Goal: Information Seeking & Learning: Check status

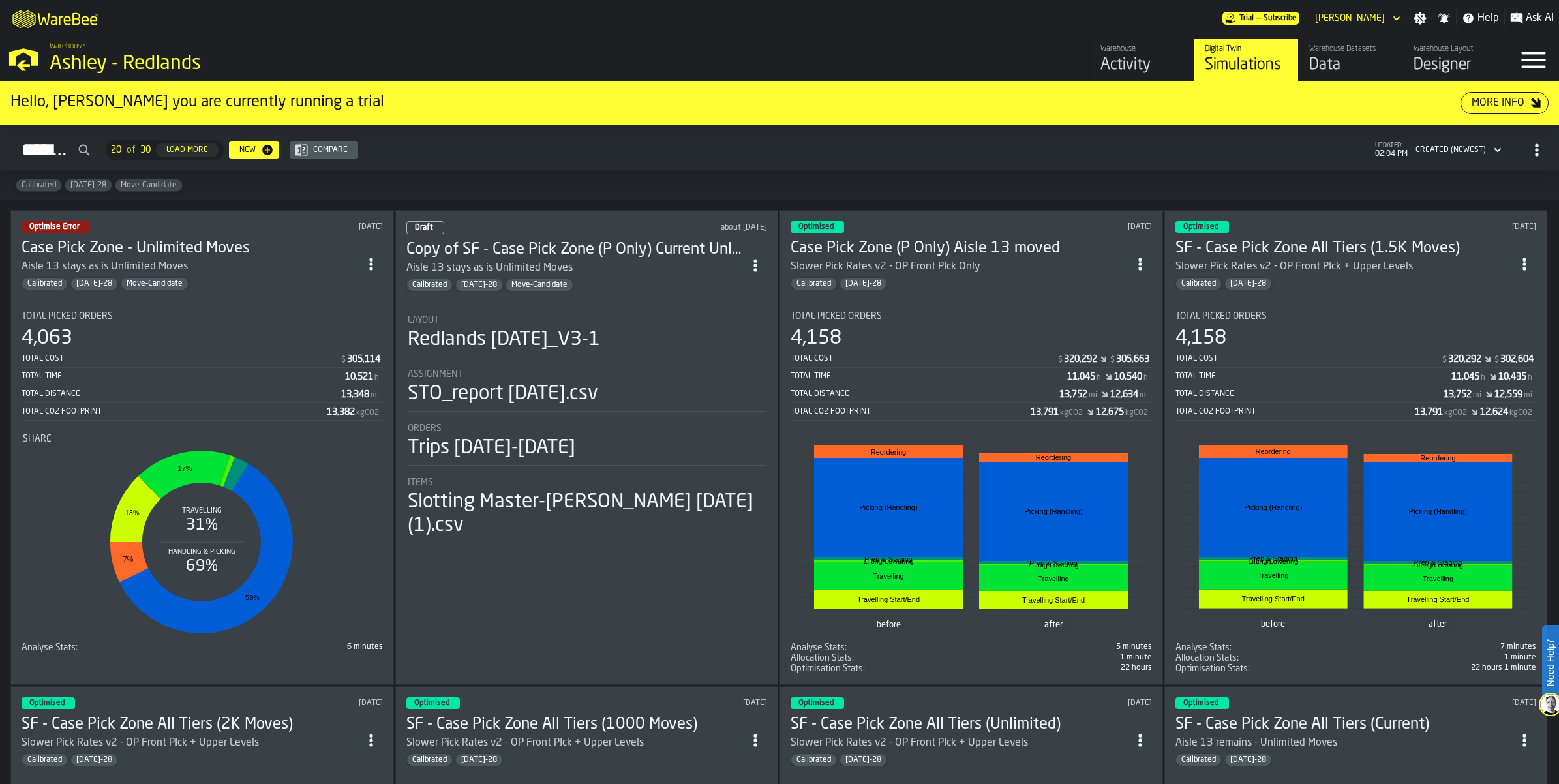
click at [228, 265] on div "Aisle 13 stays as is Unlimited Moves" at bounding box center [190, 267] width 338 height 16
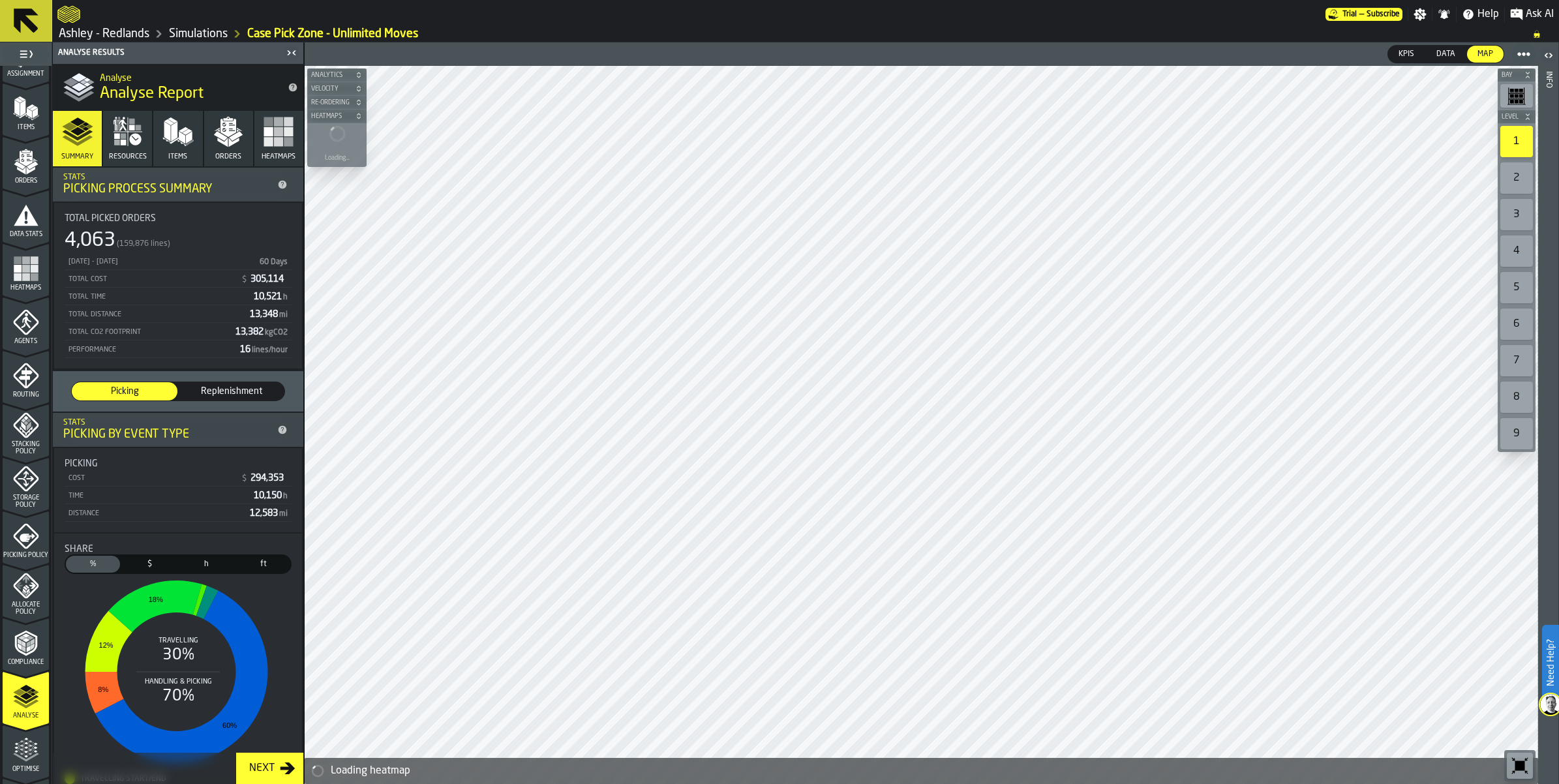
scroll to position [245, 0]
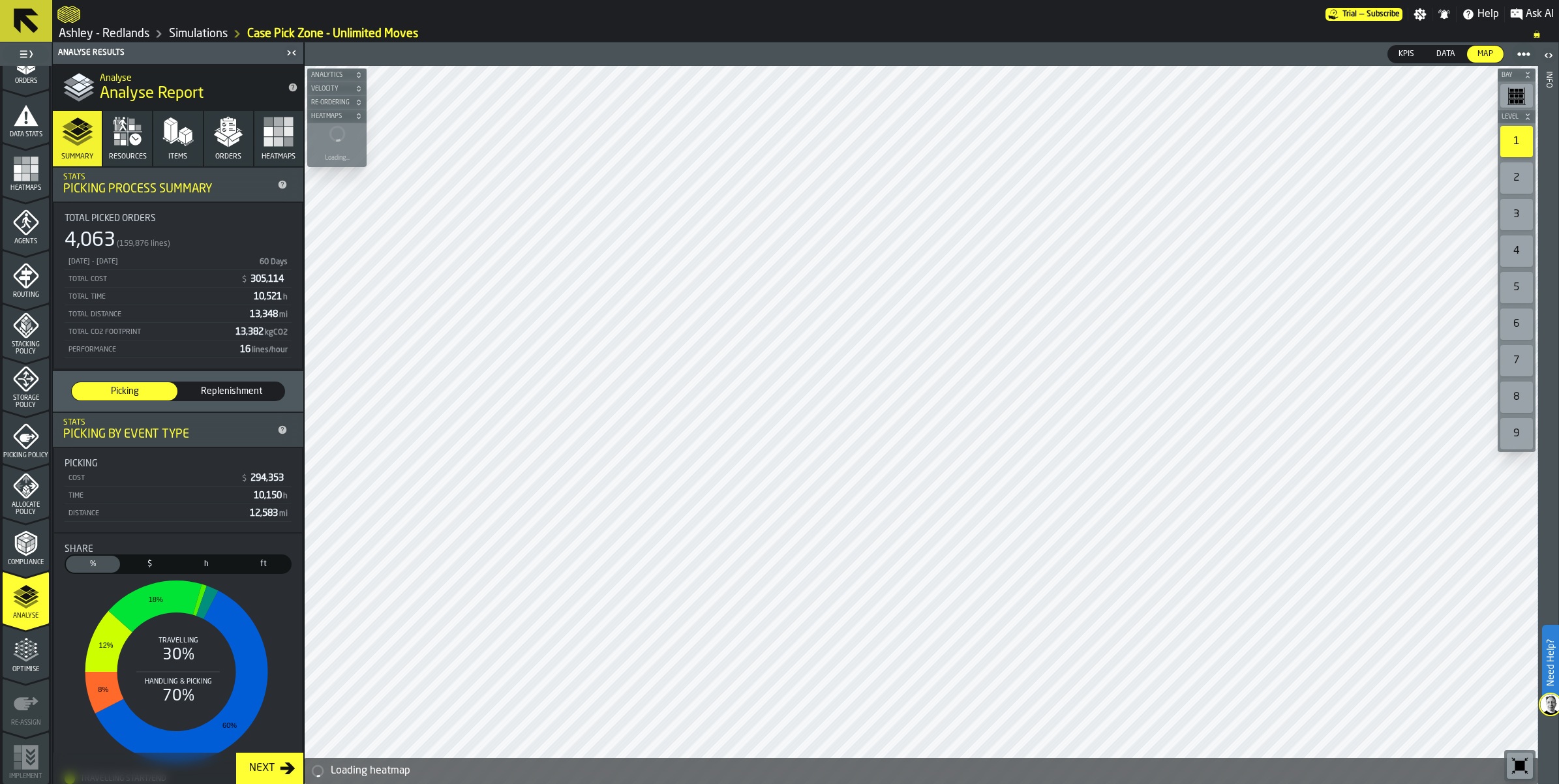
click at [27, 654] on icon "menu Optimise" at bounding box center [26, 650] width 26 height 26
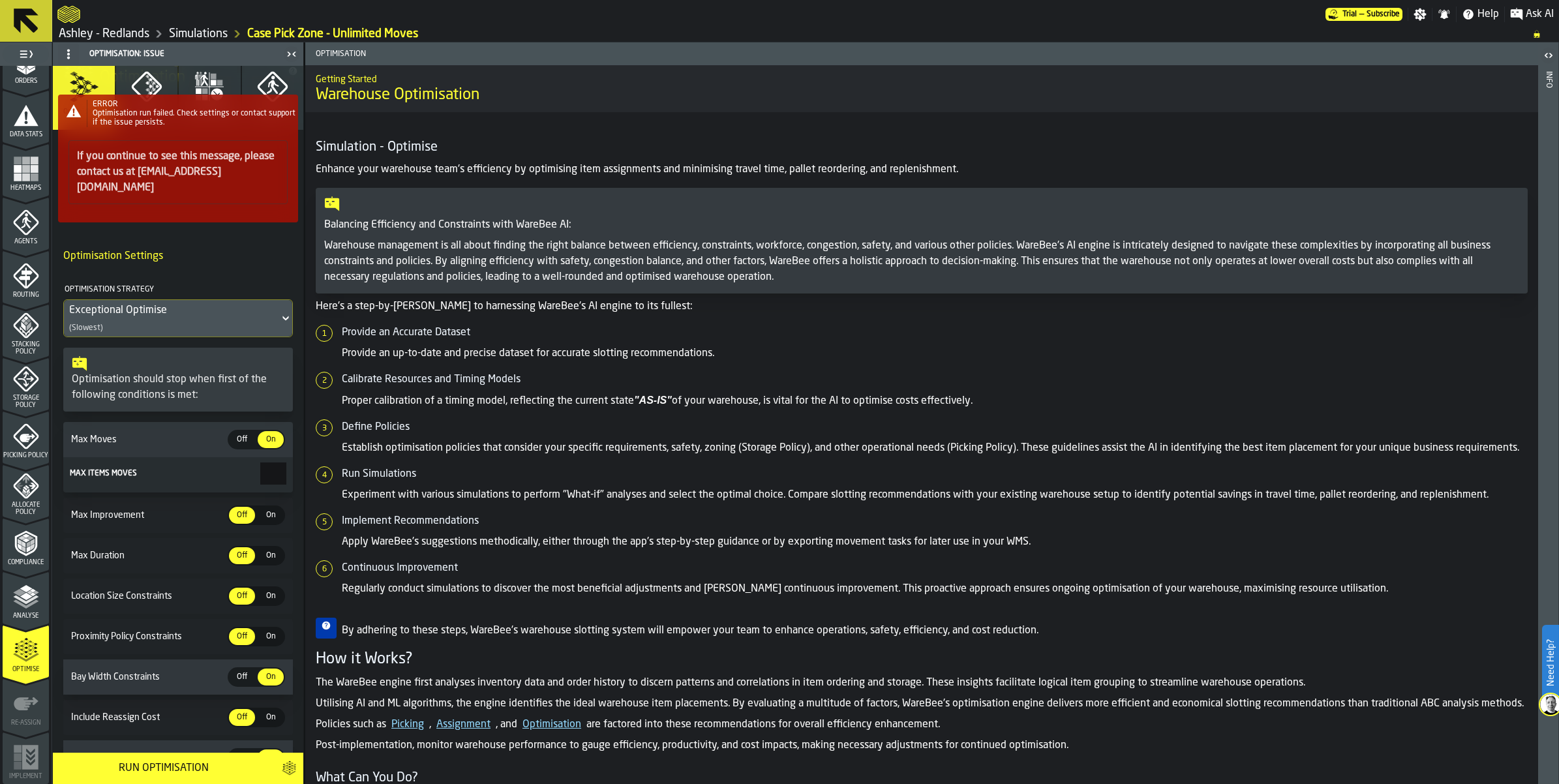
scroll to position [209, 0]
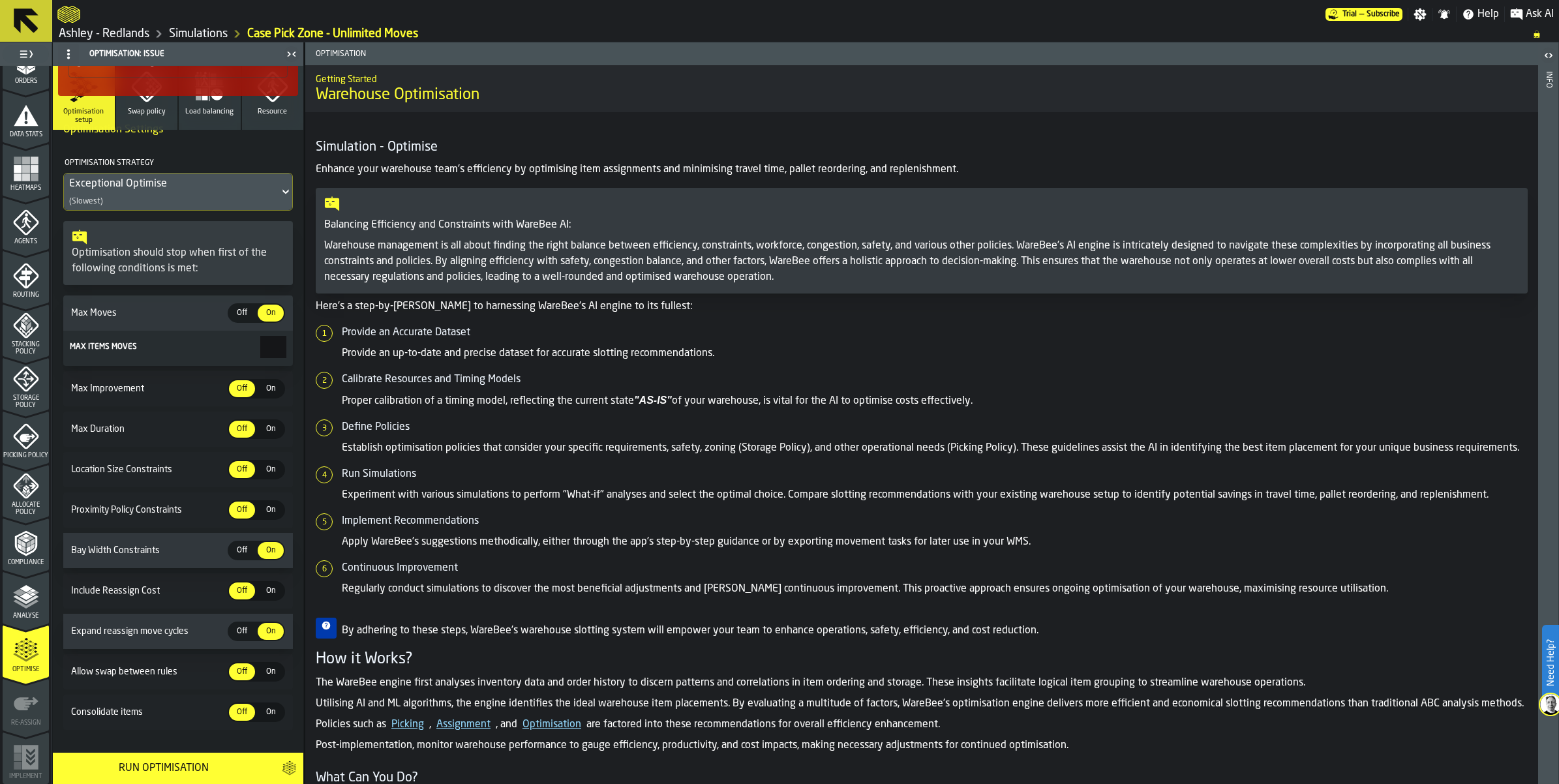
click at [277, 335] on input "***" at bounding box center [273, 346] width 26 height 22
type input "***"
click at [22, 598] on icon "menu Analyse" at bounding box center [26, 597] width 26 height 26
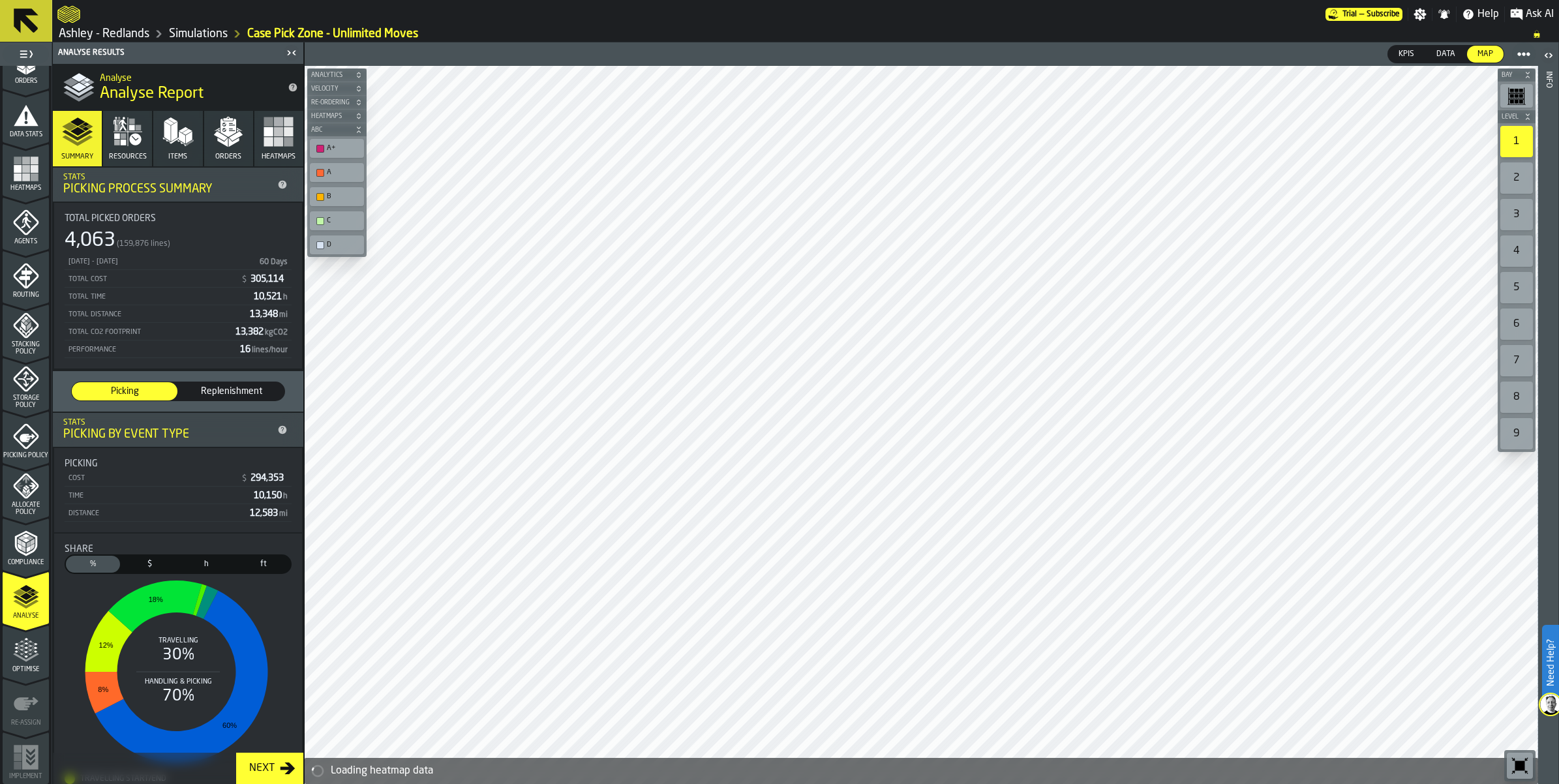
click at [24, 646] on icon "menu Optimise" at bounding box center [26, 650] width 26 height 26
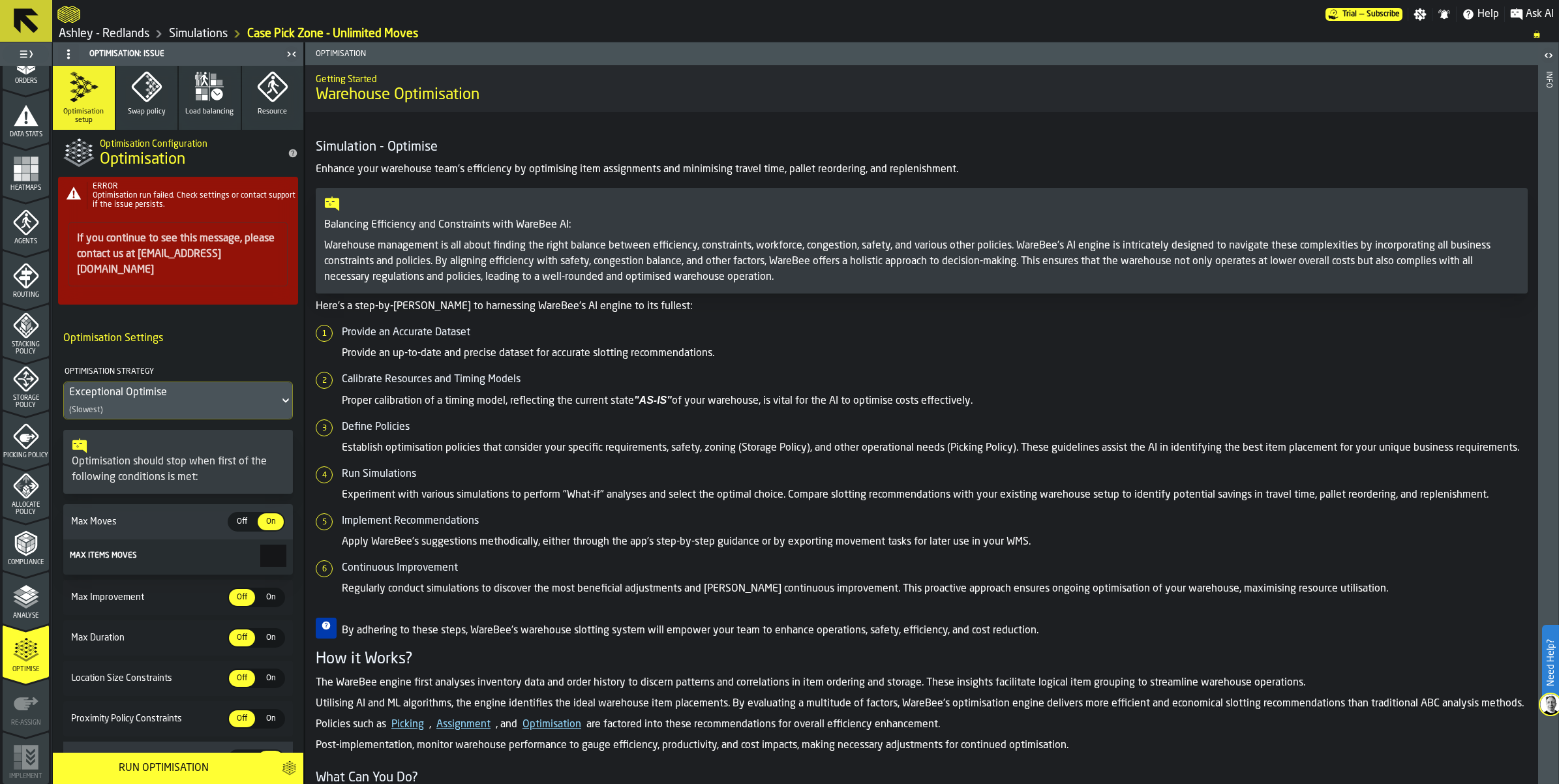
click at [24, 605] on polyline "menu Analyse" at bounding box center [25, 603] width 25 height 9
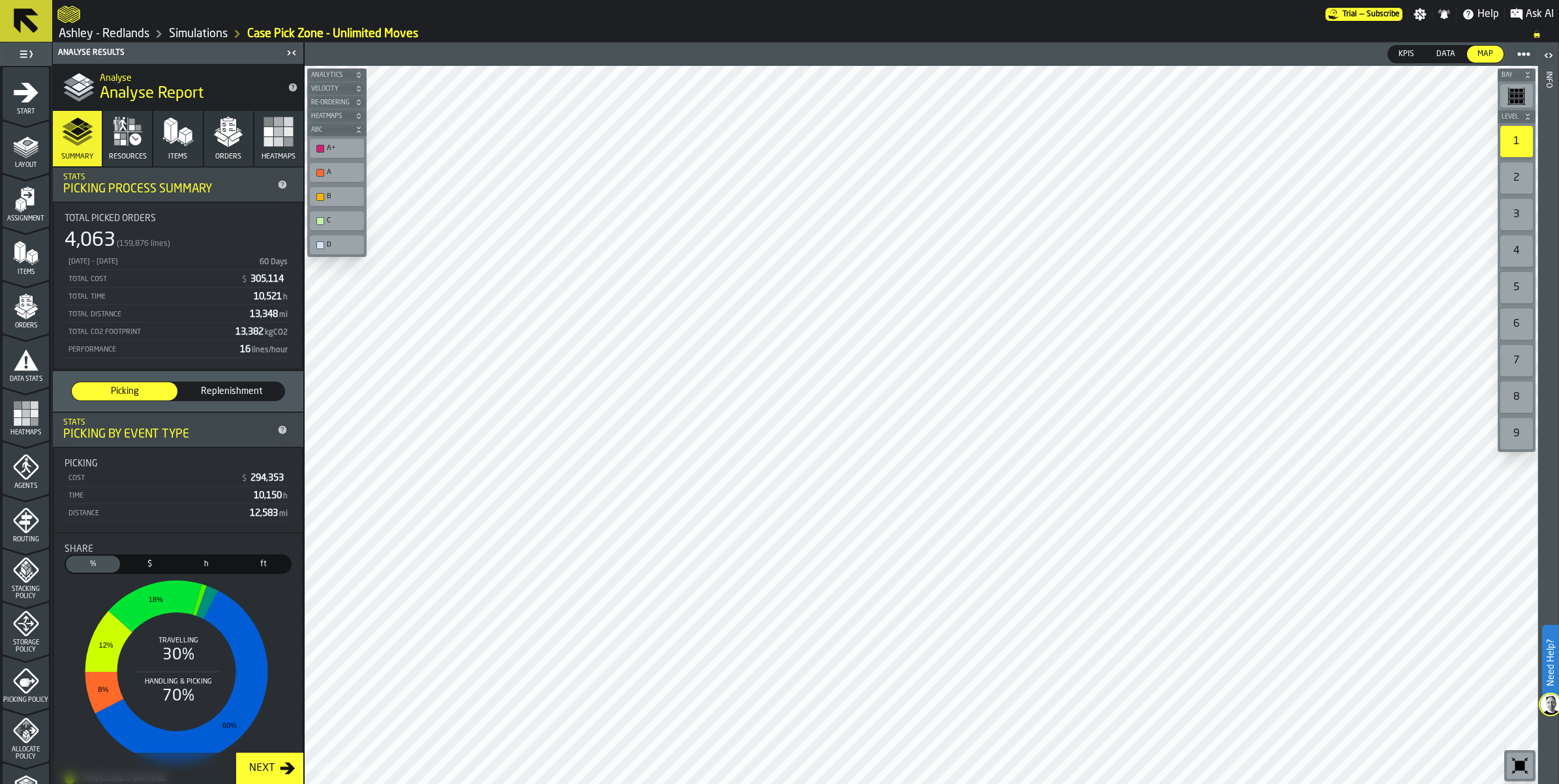
scroll to position [245, 0]
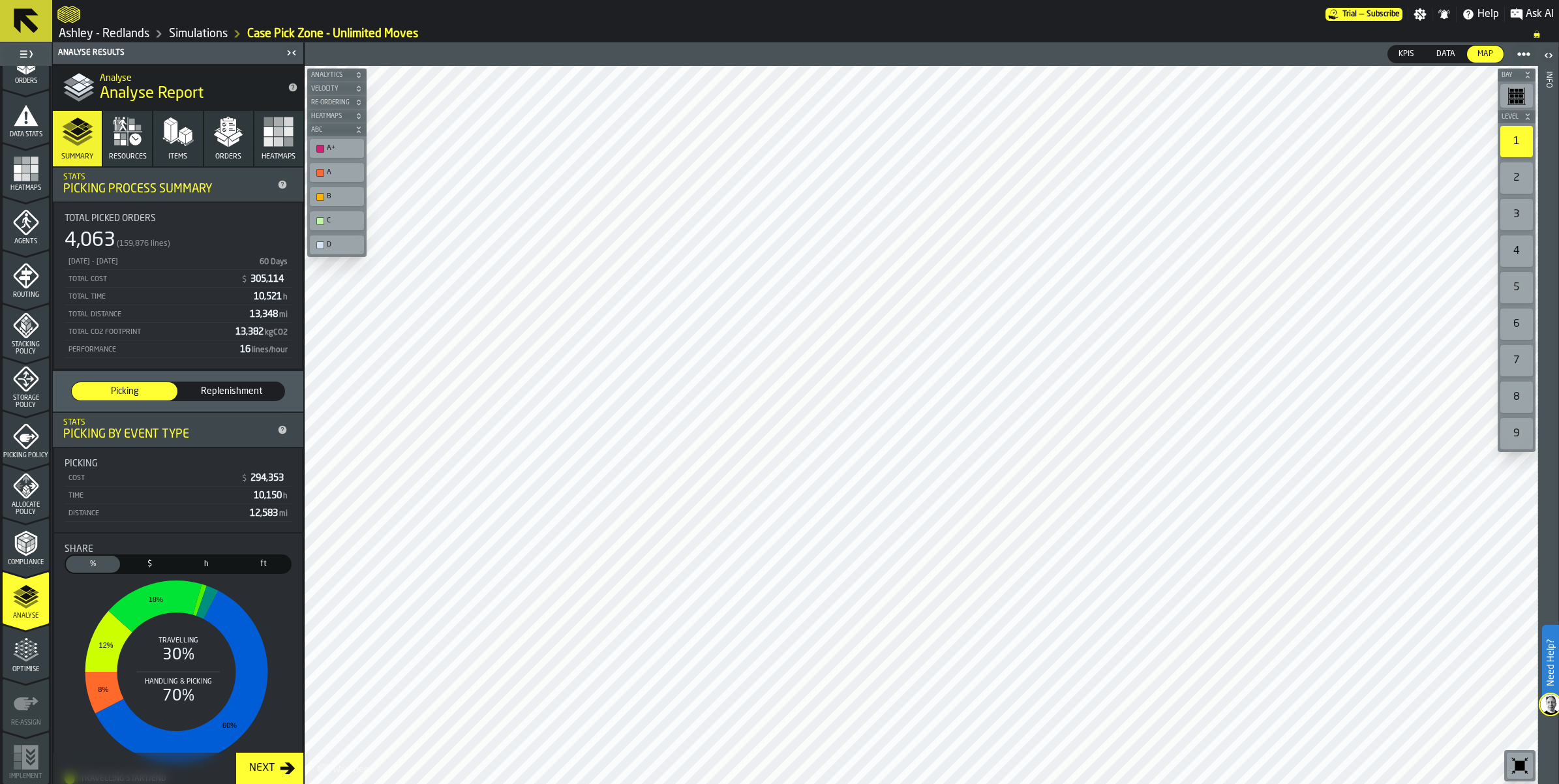
click at [23, 653] on icon "menu Optimise" at bounding box center [26, 650] width 26 height 26
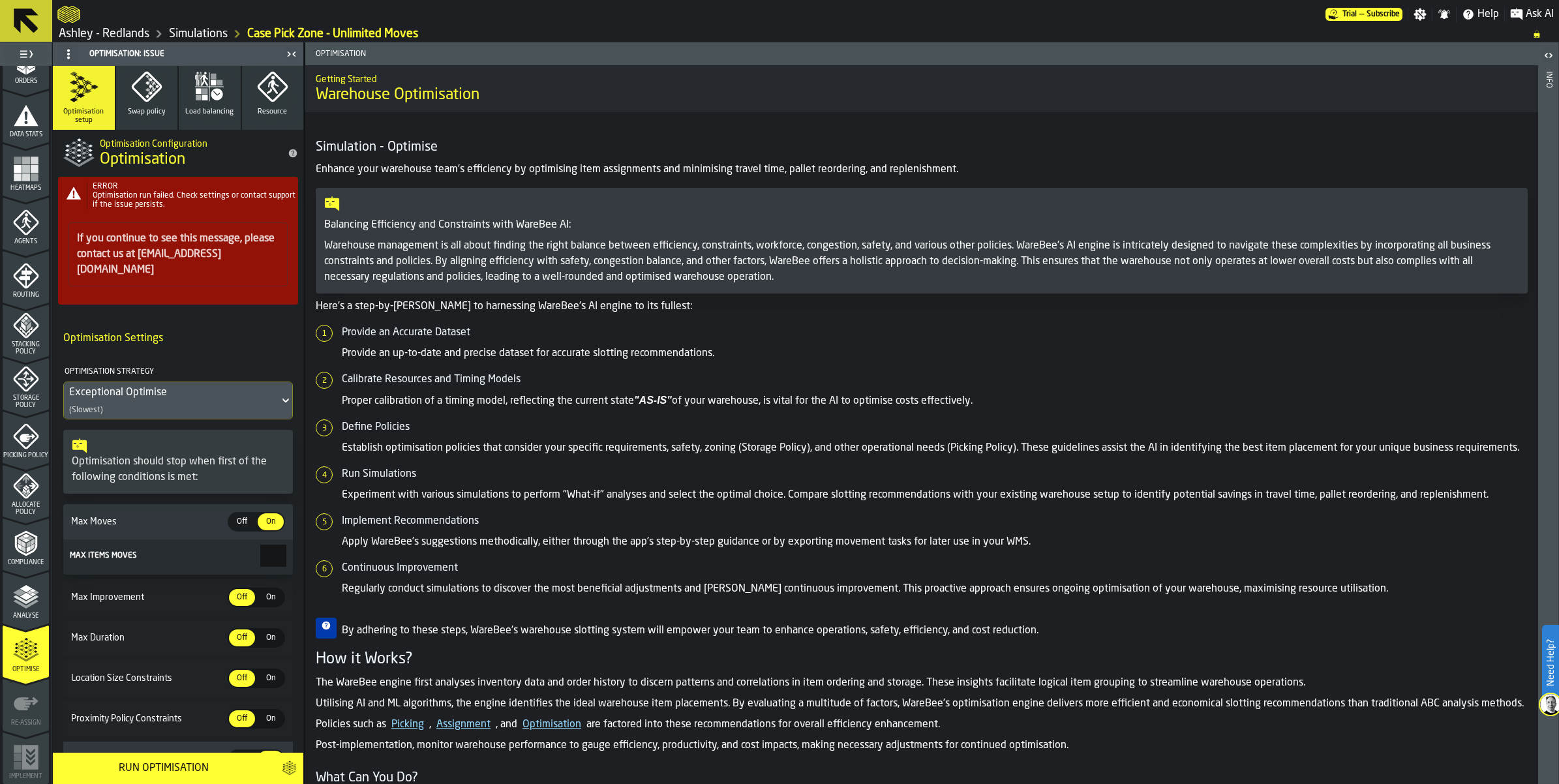
click at [26, 587] on polygon "menu Analyse" at bounding box center [25, 588] width 12 height 7
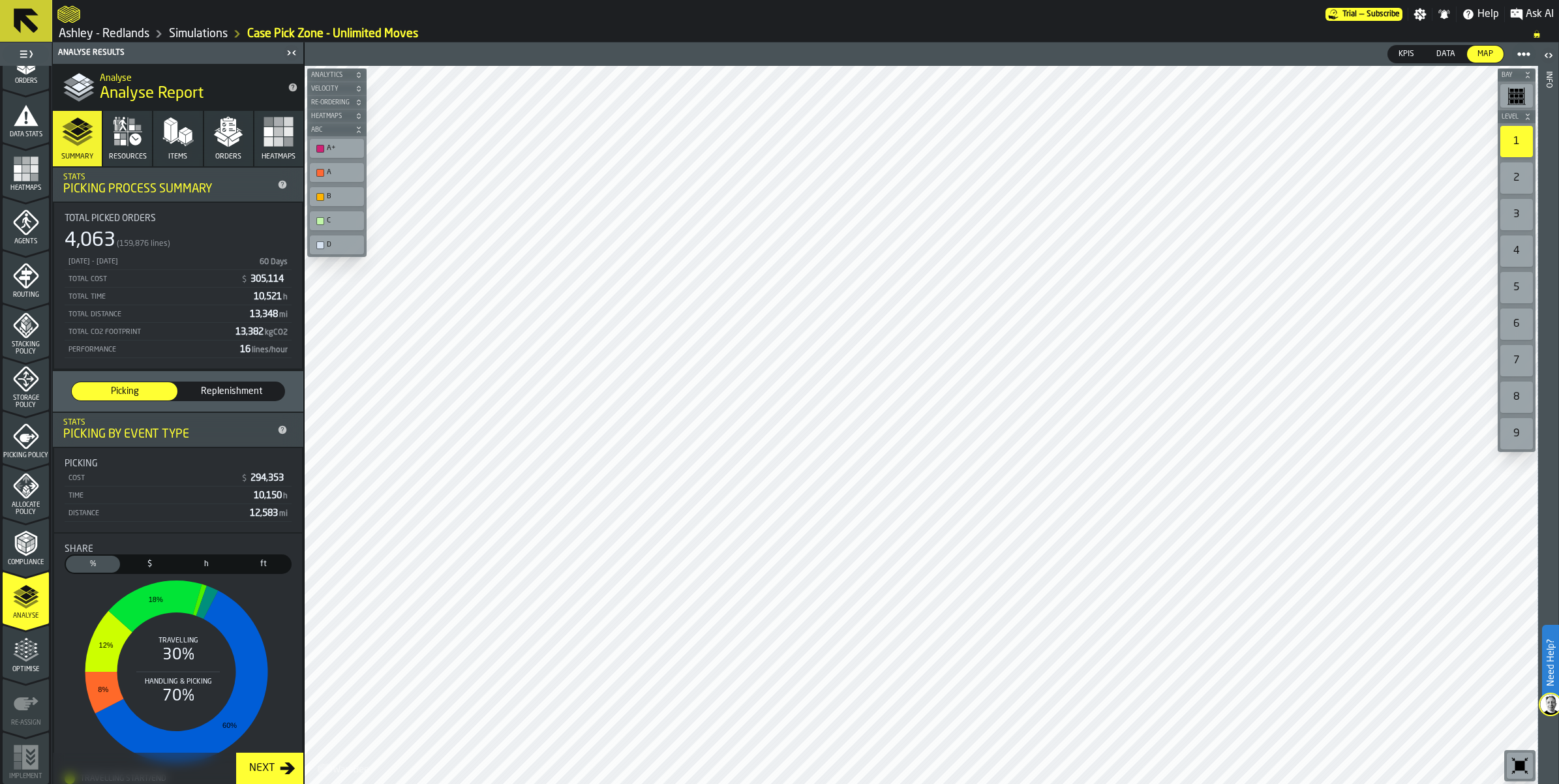
click at [27, 656] on icon "menu Optimise" at bounding box center [26, 650] width 26 height 26
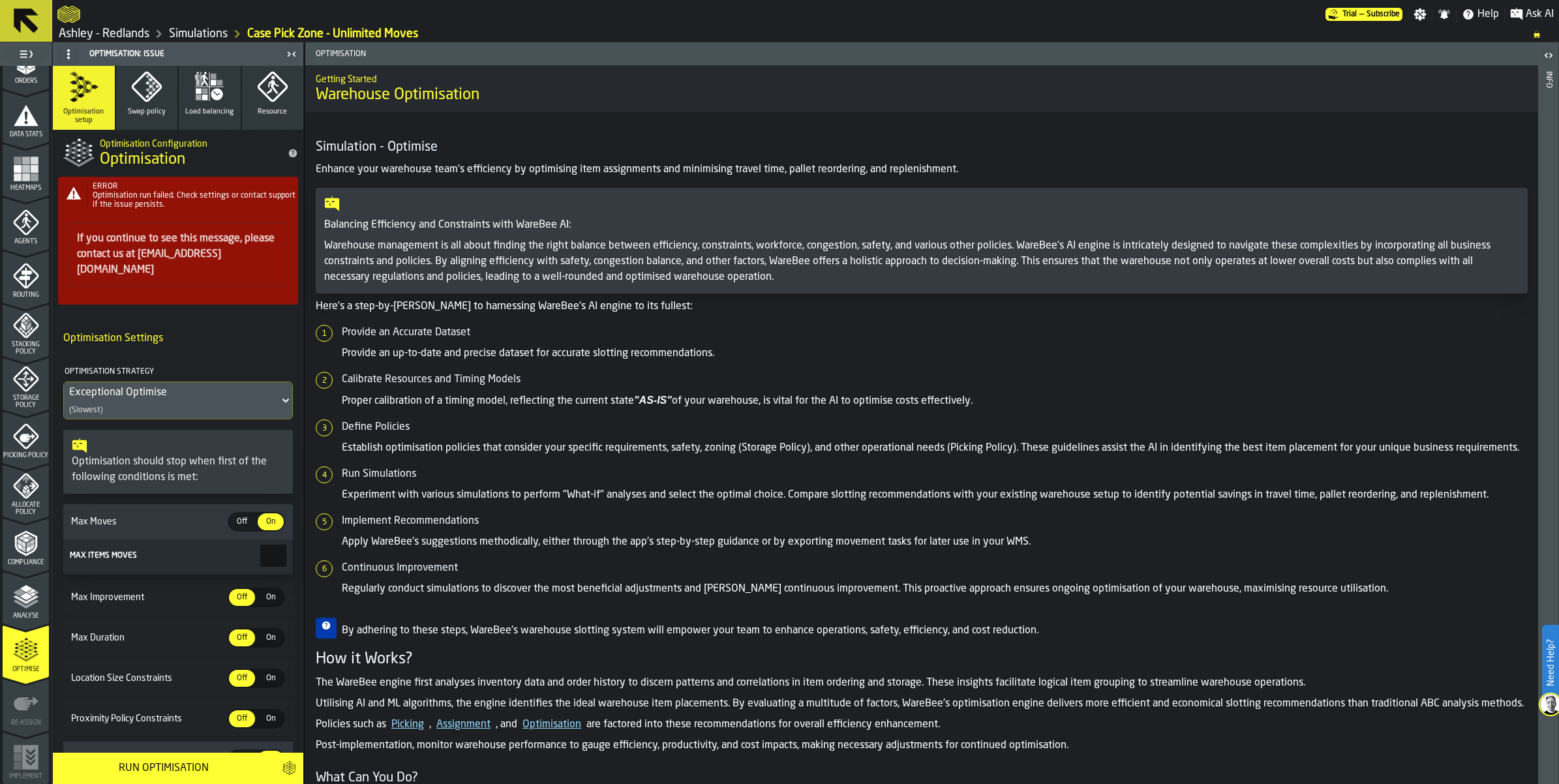
click at [37, 591] on div "Analyse" at bounding box center [26, 602] width 46 height 36
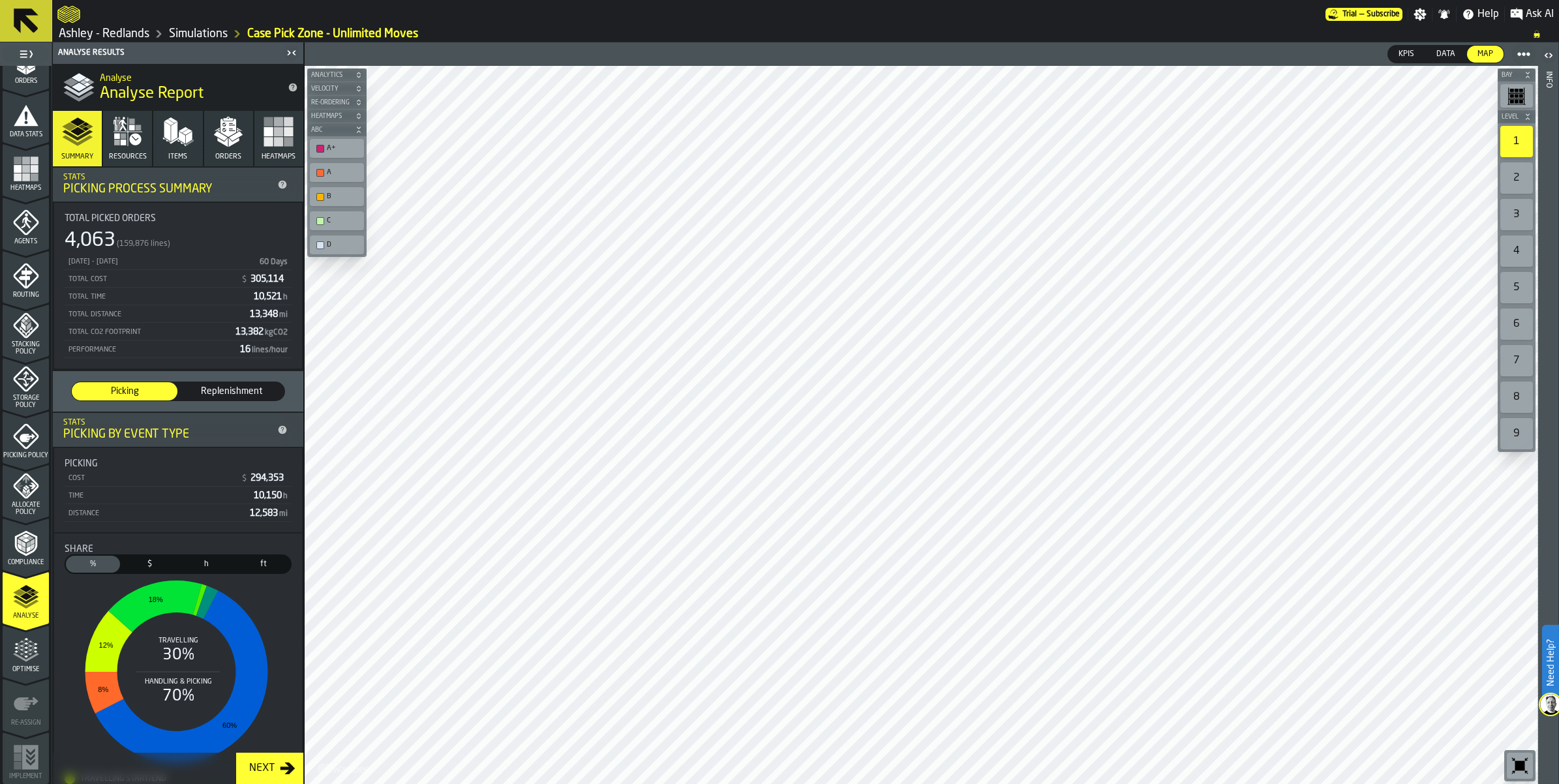
click at [264, 138] on rect "button" at bounding box center [269, 142] width 9 height 9
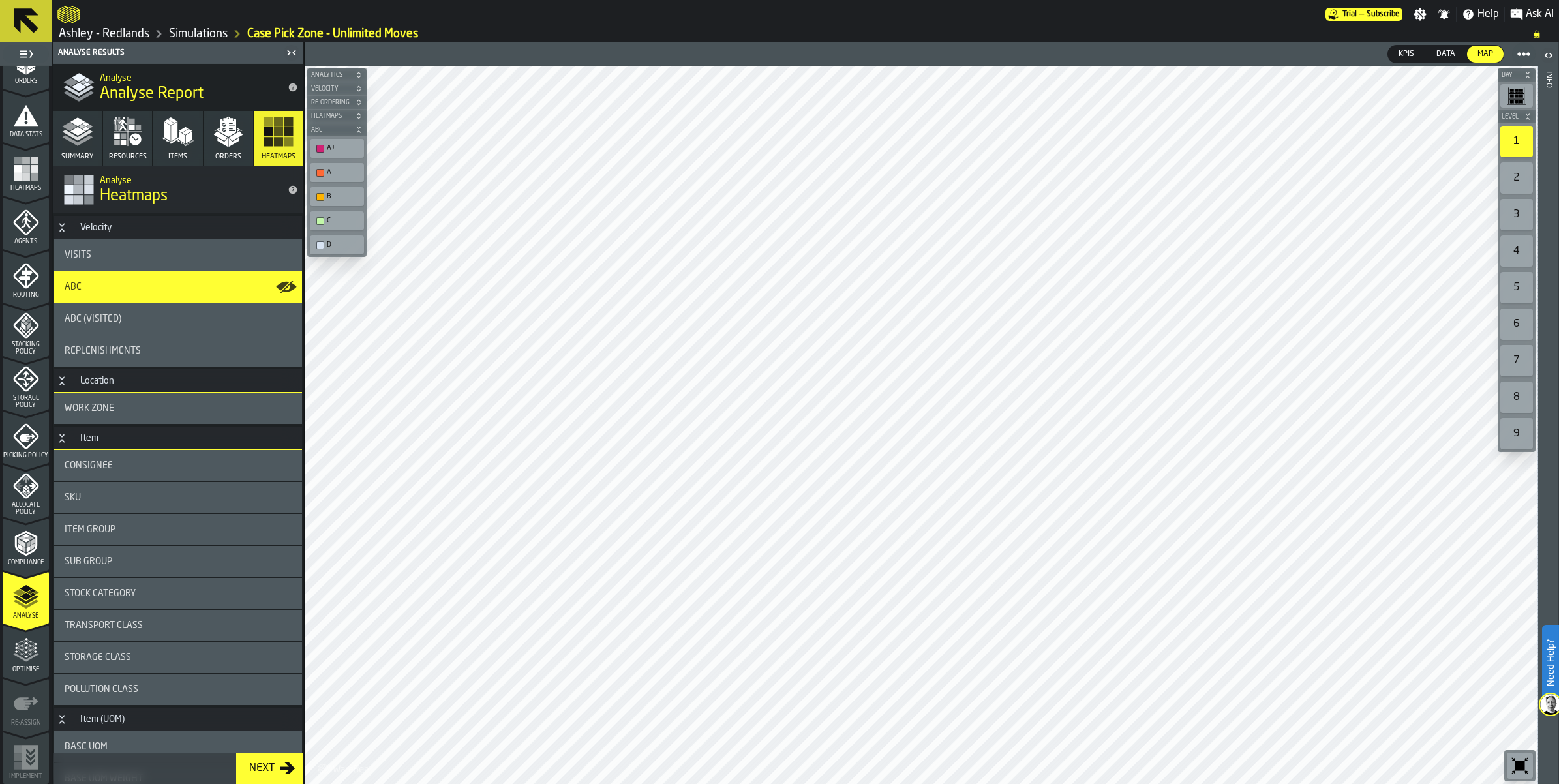
click at [323, 174] on div "button-toolbar-undefined" at bounding box center [320, 173] width 8 height 8
click at [323, 197] on div "button-toolbar-undefined" at bounding box center [320, 197] width 8 height 8
click at [323, 220] on div "button-toolbar-undefined" at bounding box center [320, 221] width 8 height 8
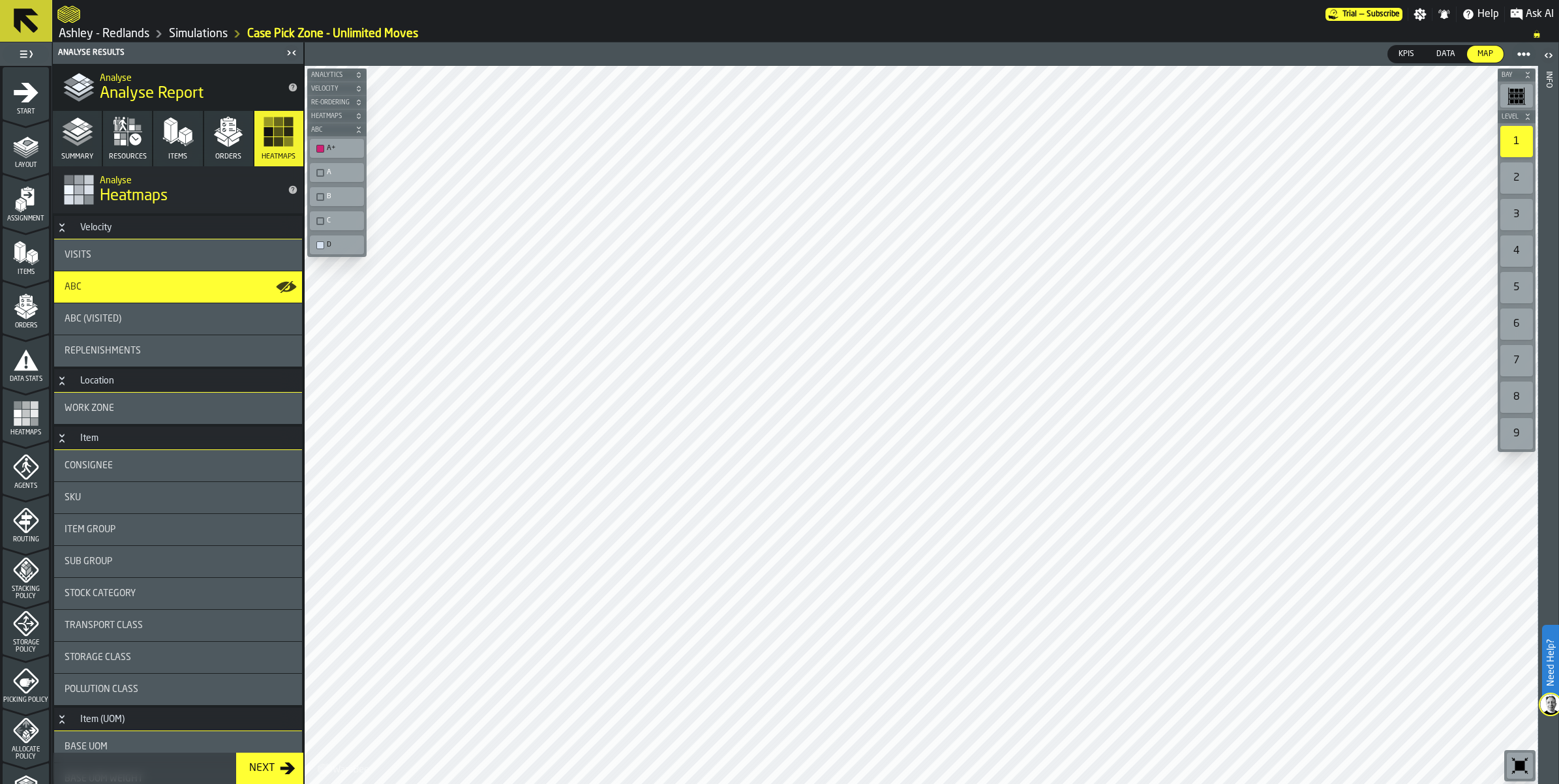
click at [124, 35] on link "Ashley - Redlands" at bounding box center [104, 34] width 91 height 14
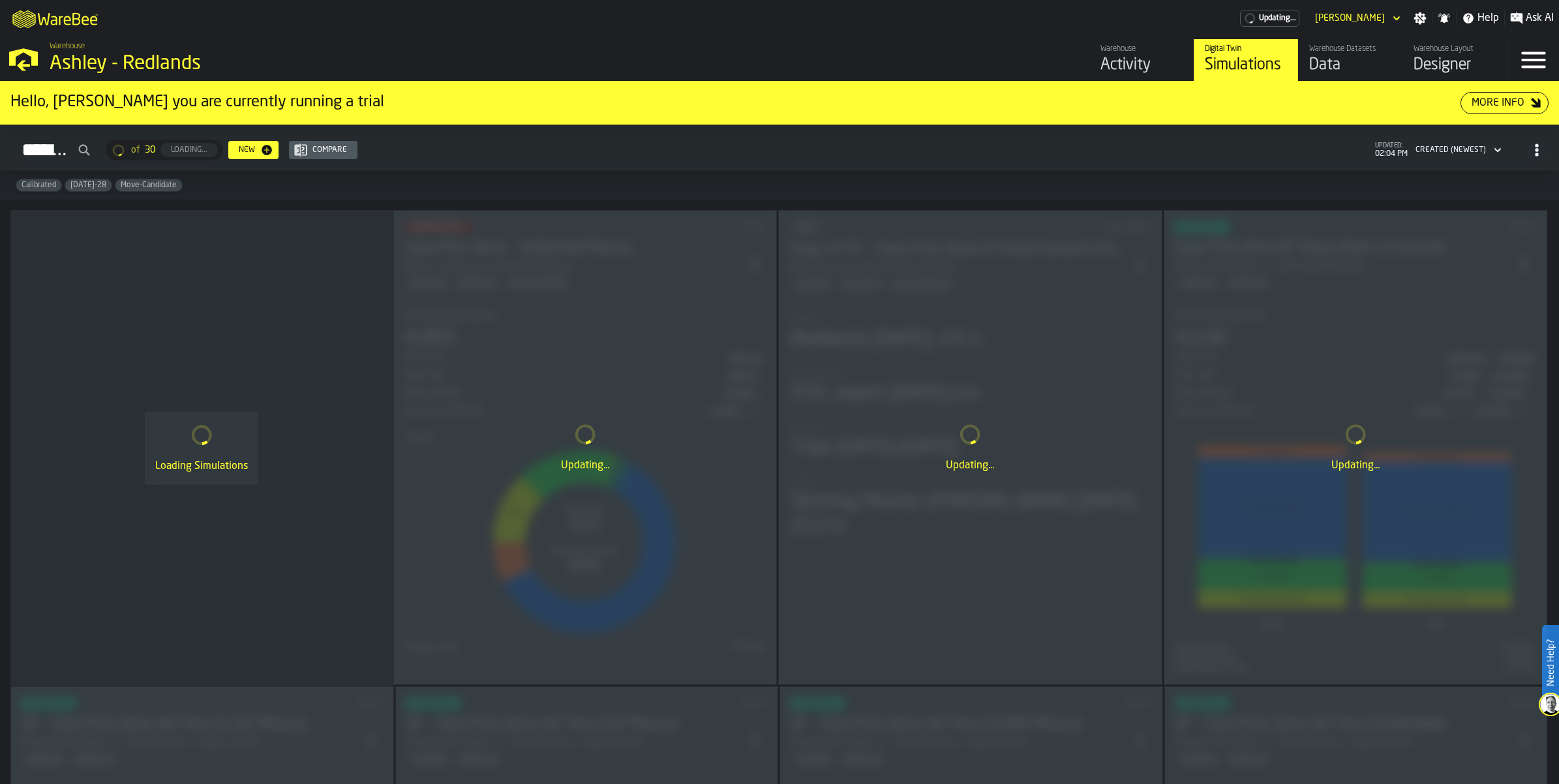
click at [1141, 53] on div "Warehouse" at bounding box center [1141, 49] width 83 height 9
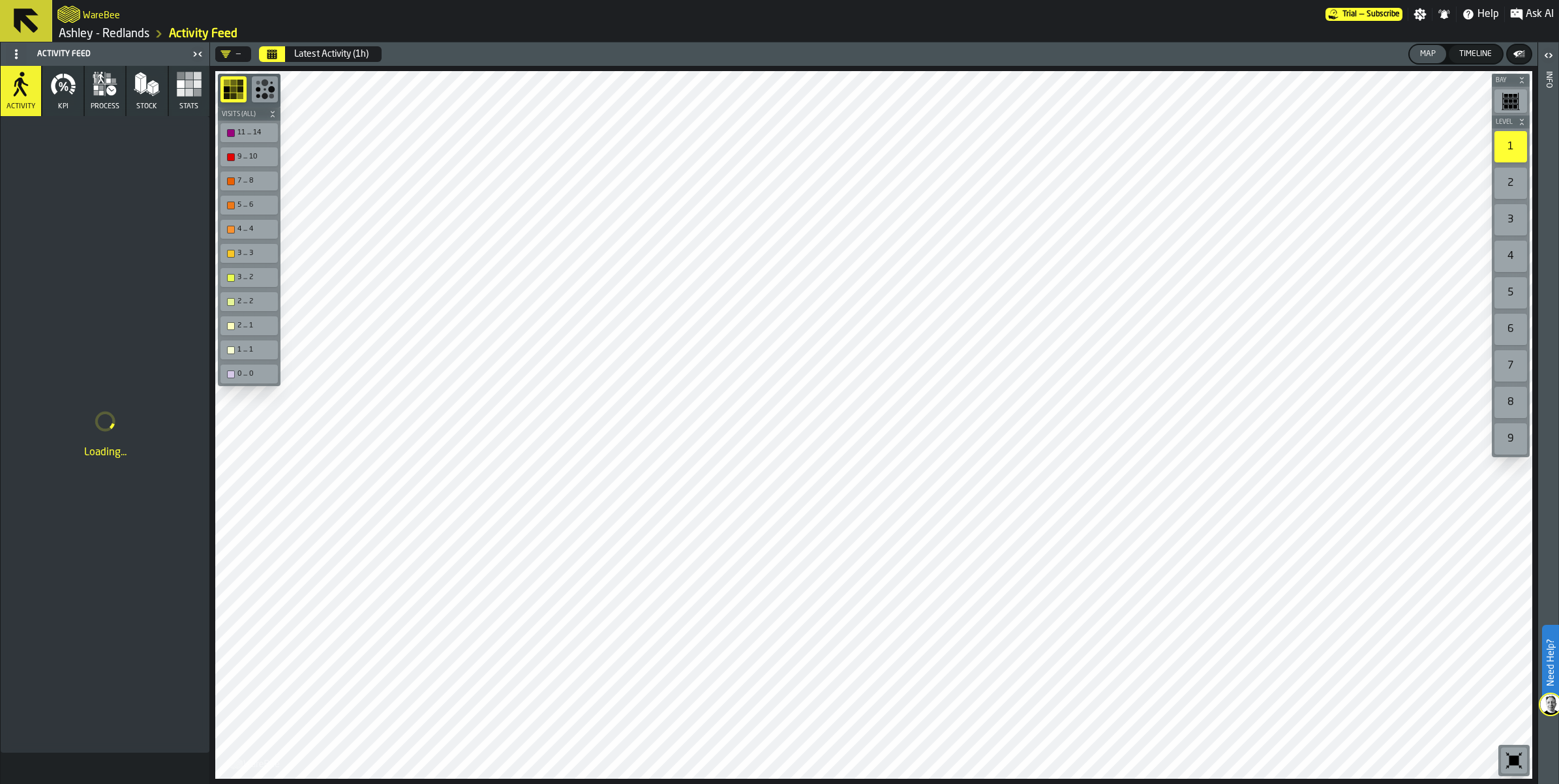
click at [203, 96] on button "Stats" at bounding box center [189, 91] width 40 height 50
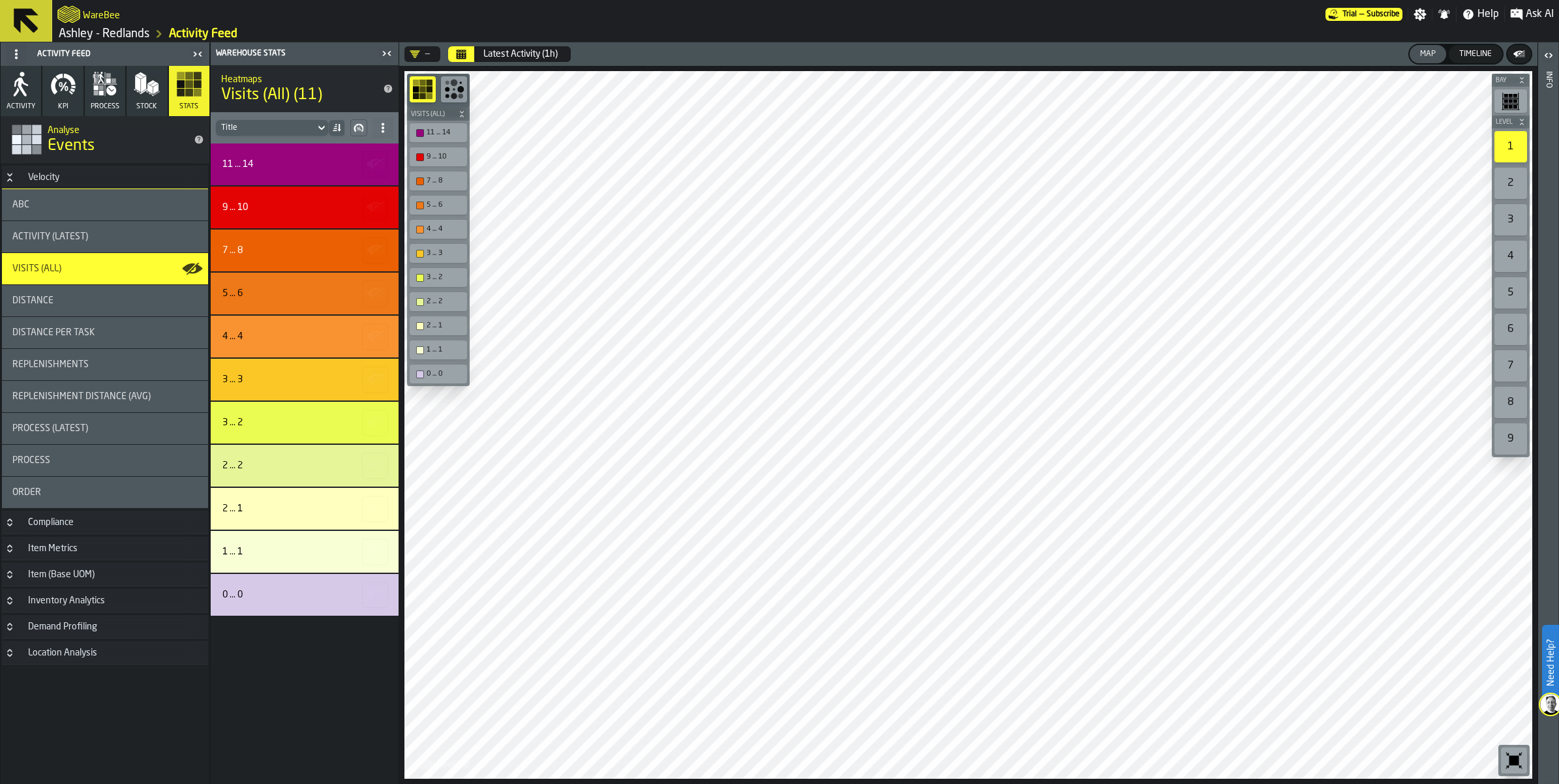
click at [127, 197] on div "ABC" at bounding box center [105, 204] width 206 height 31
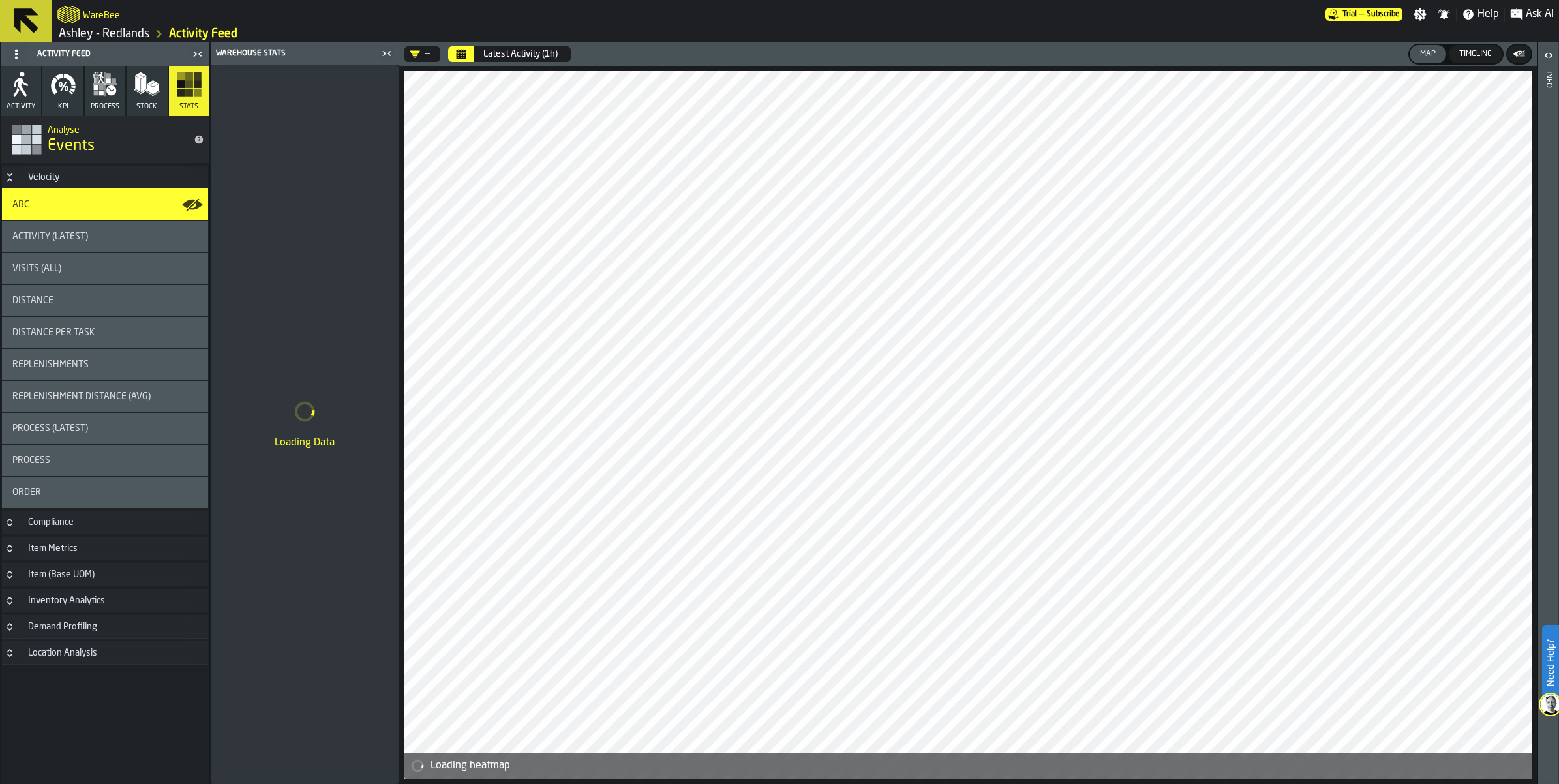
click at [489, 54] on div "Latest Activity (1h)" at bounding box center [520, 54] width 74 height 10
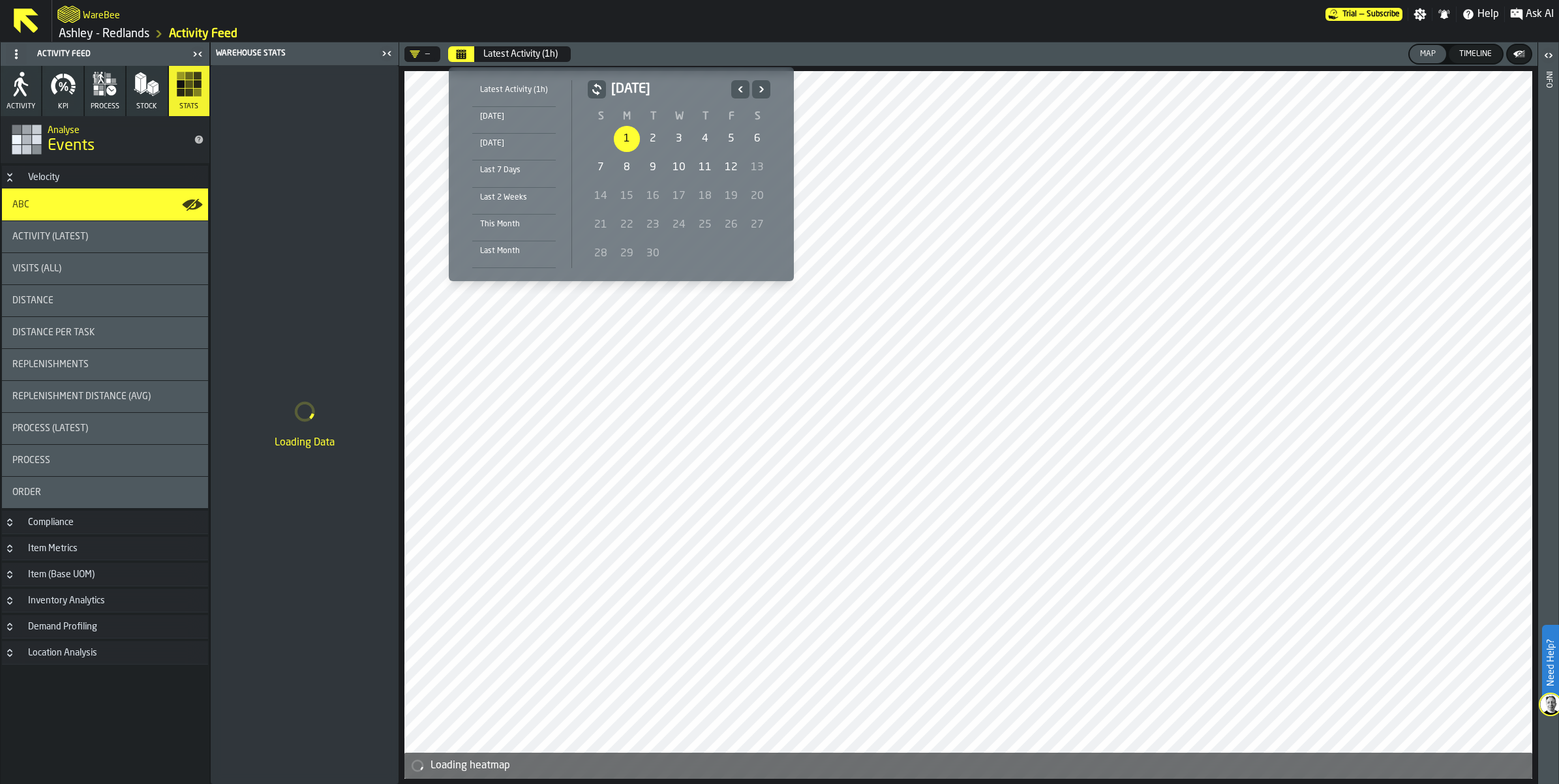
click at [628, 131] on div "1" at bounding box center [626, 139] width 26 height 26
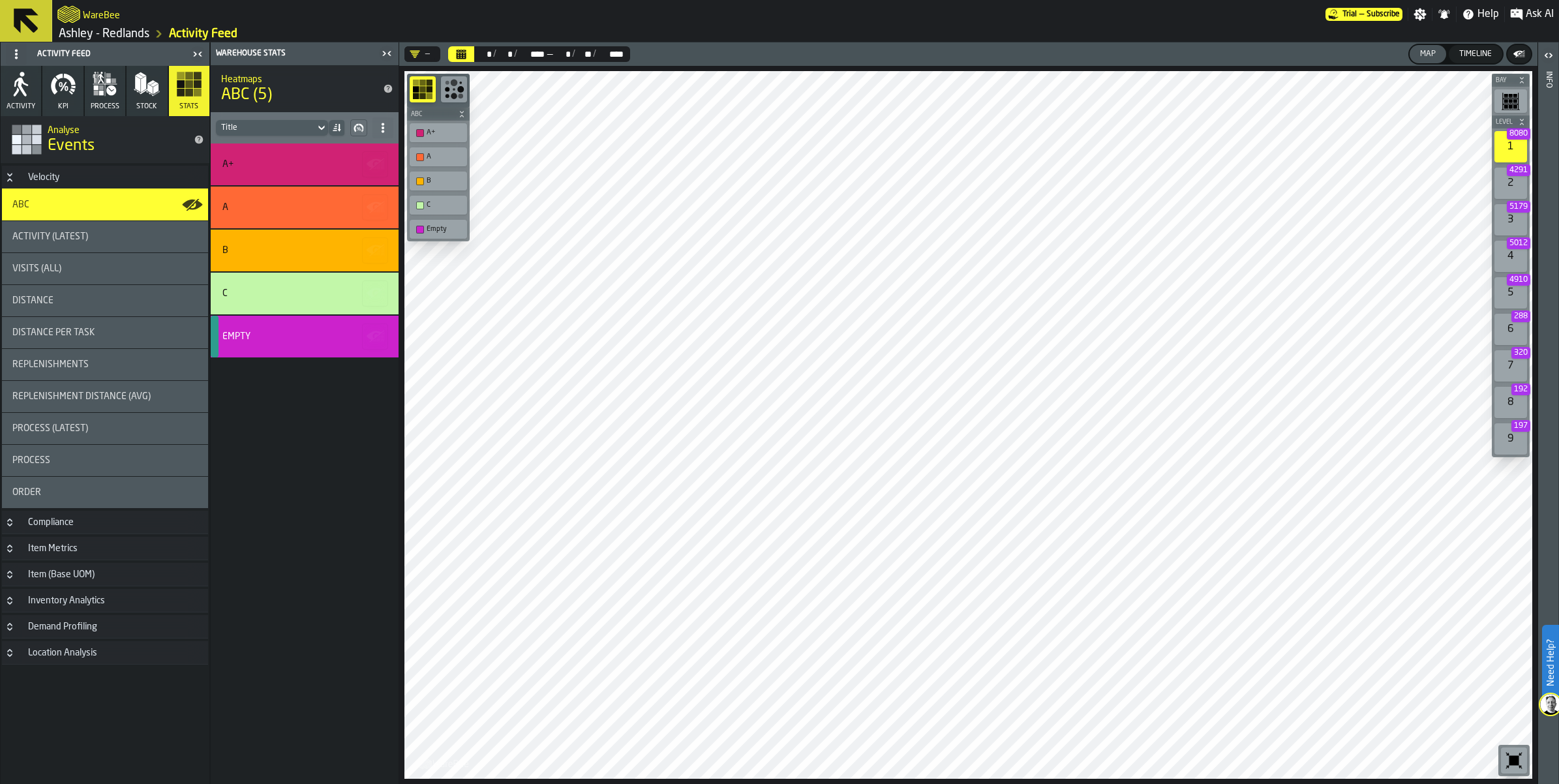
click at [419, 156] on div "button-toolbar-undefined" at bounding box center [420, 157] width 8 height 8
click at [419, 177] on div "button-toolbar-undefined" at bounding box center [420, 181] width 8 height 8
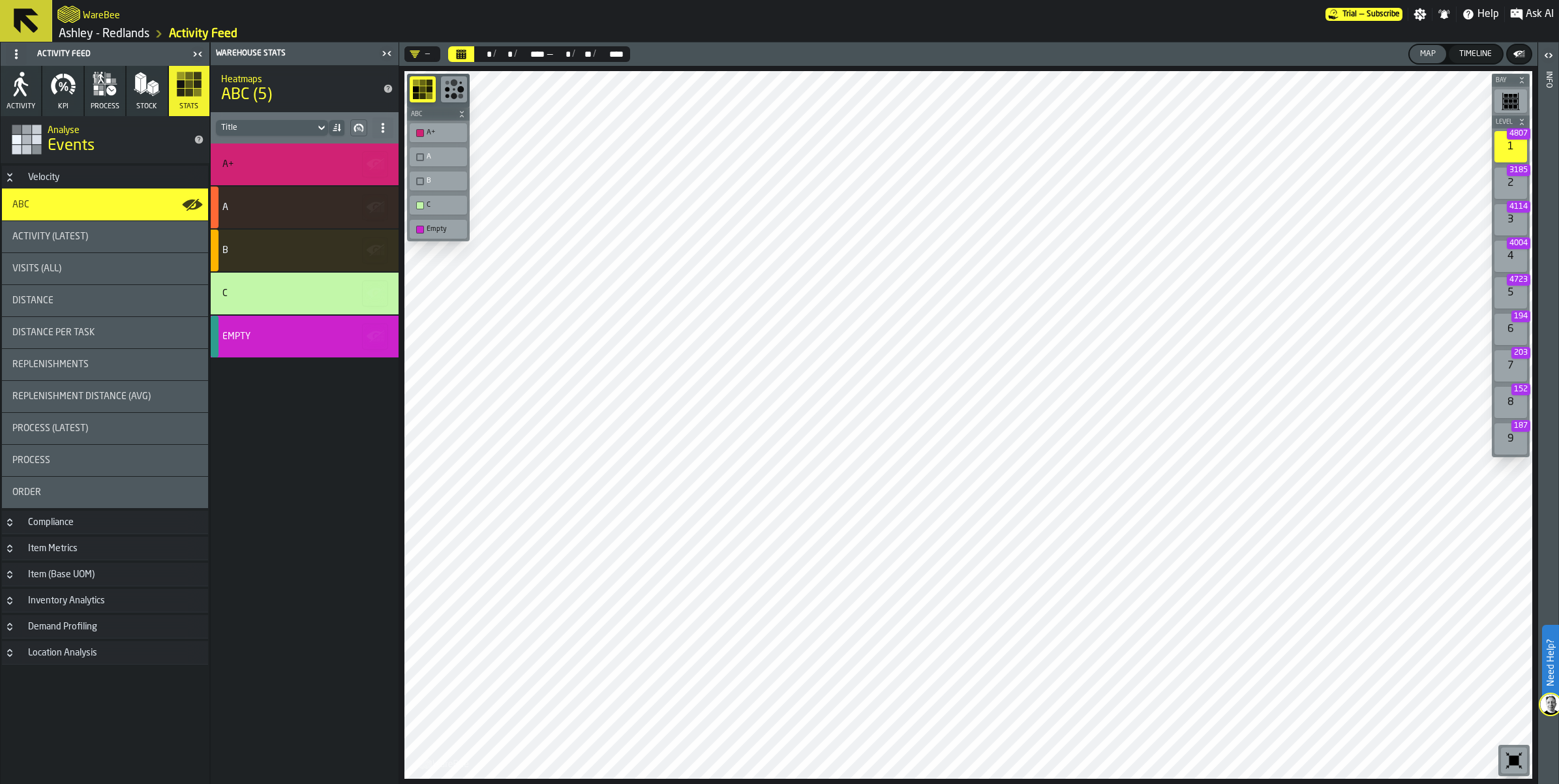
click at [419, 199] on div "C" at bounding box center [438, 204] width 52 height 14
click at [418, 229] on div "button-toolbar-undefined" at bounding box center [420, 229] width 8 height 8
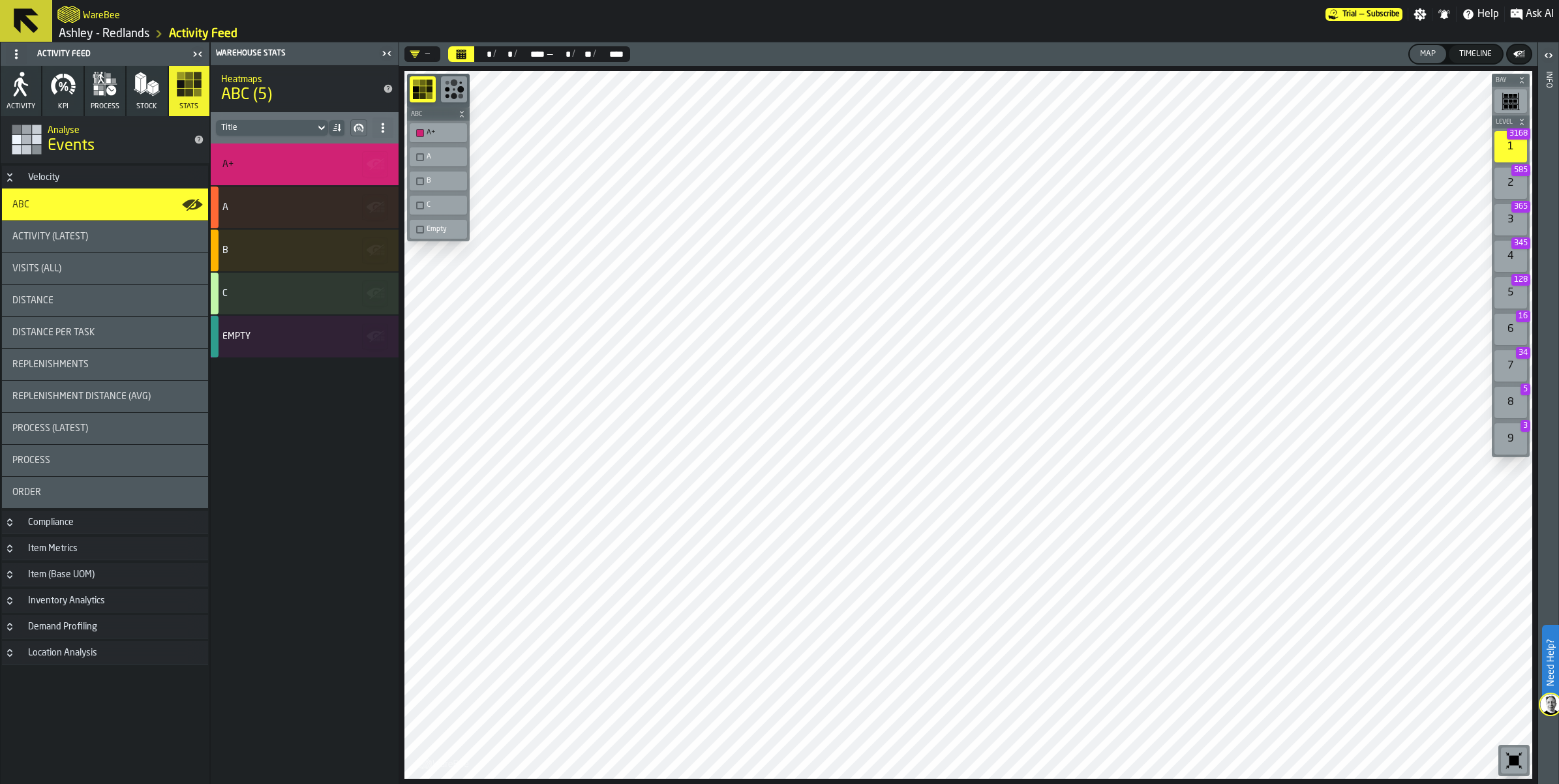
click at [422, 156] on div "button-toolbar-undefined" at bounding box center [420, 157] width 8 height 8
click at [545, 56] on div "**** ****" at bounding box center [531, 54] width 29 height 10
click at [460, 54] on icon "Calendar" at bounding box center [462, 55] width 10 height 6
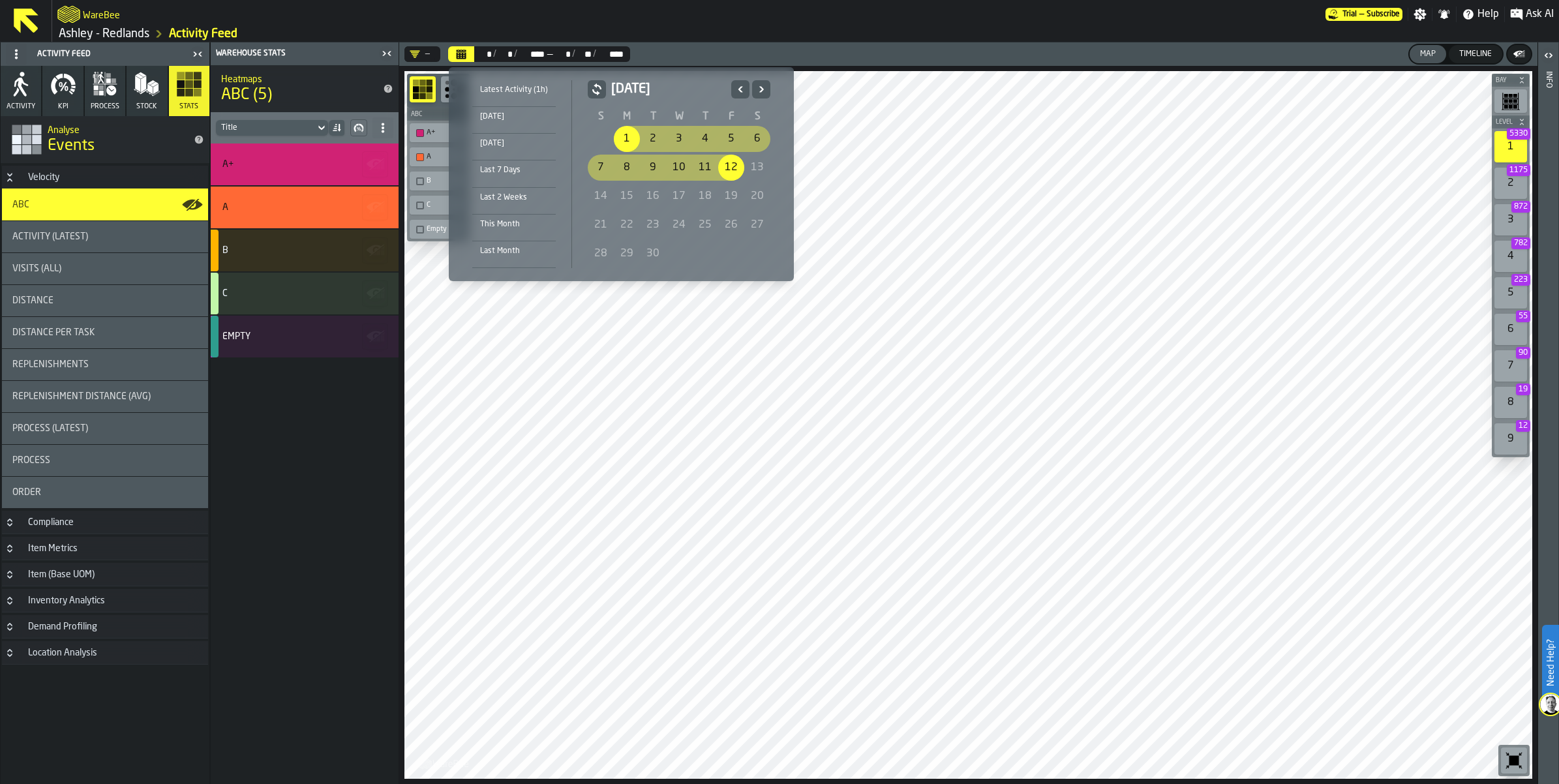
click at [734, 89] on icon "Previous" at bounding box center [740, 89] width 13 height 16
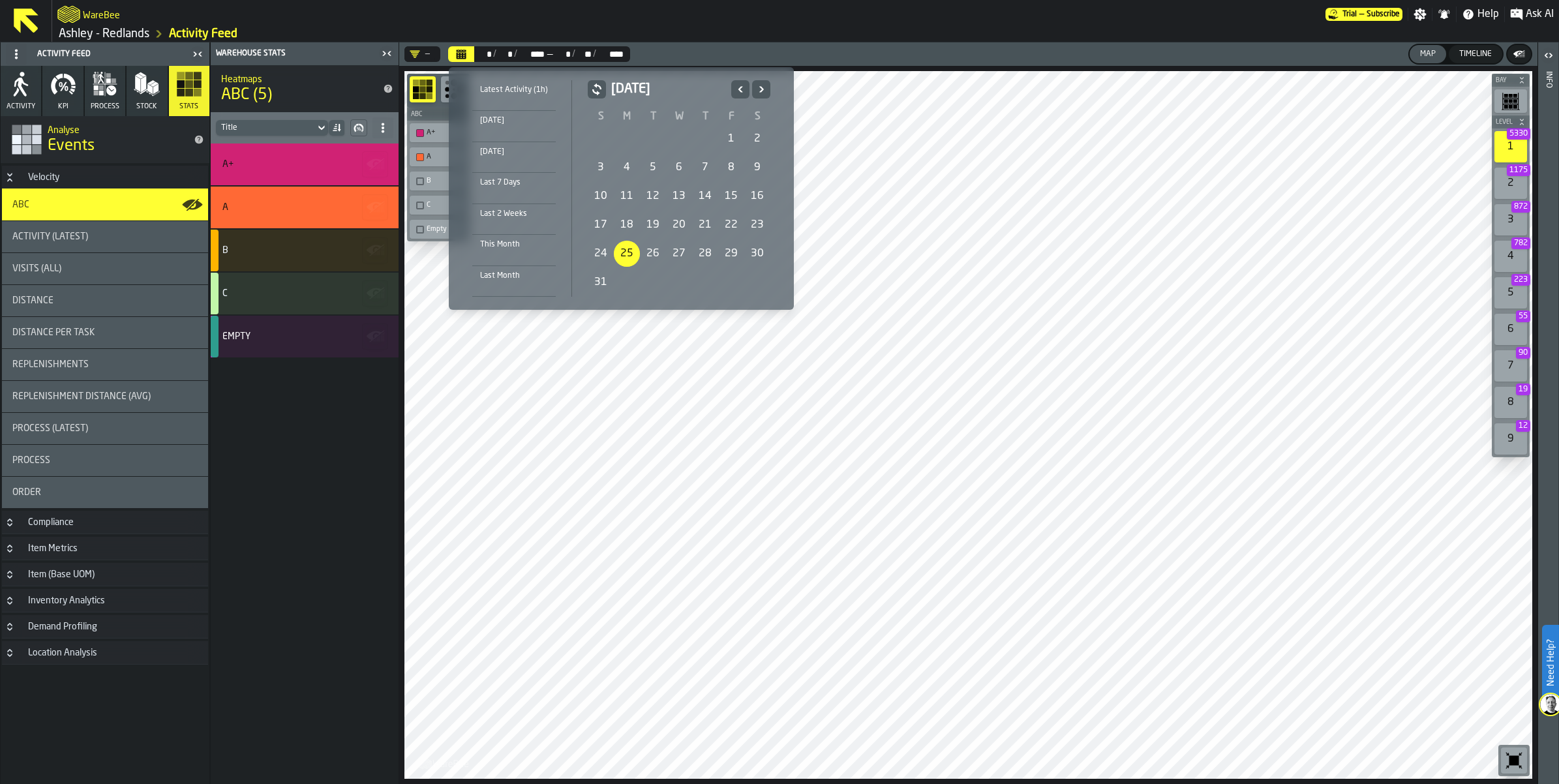
click at [626, 251] on div "25" at bounding box center [626, 253] width 26 height 26
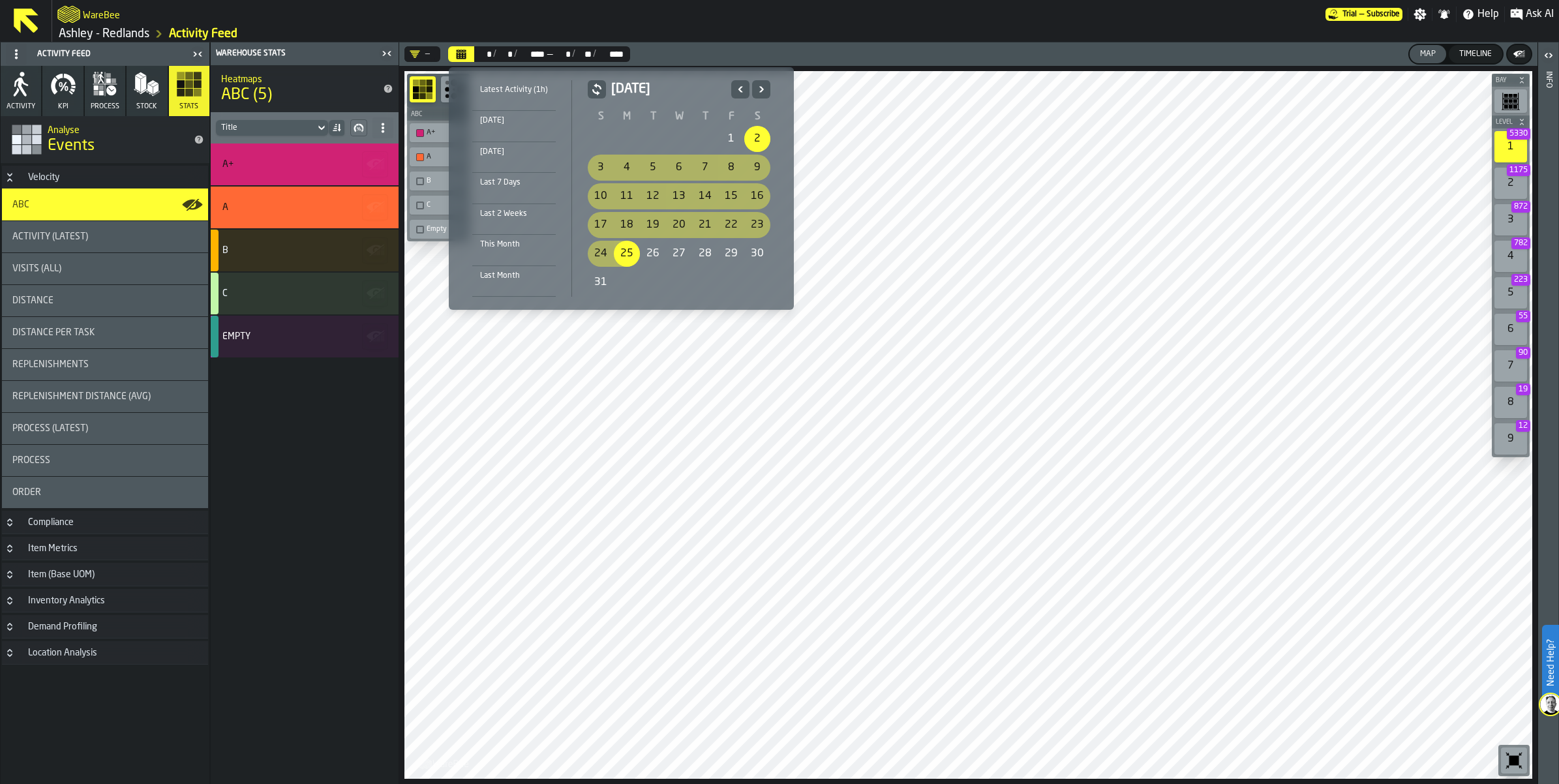
click at [760, 89] on icon "Next" at bounding box center [761, 89] width 13 height 16
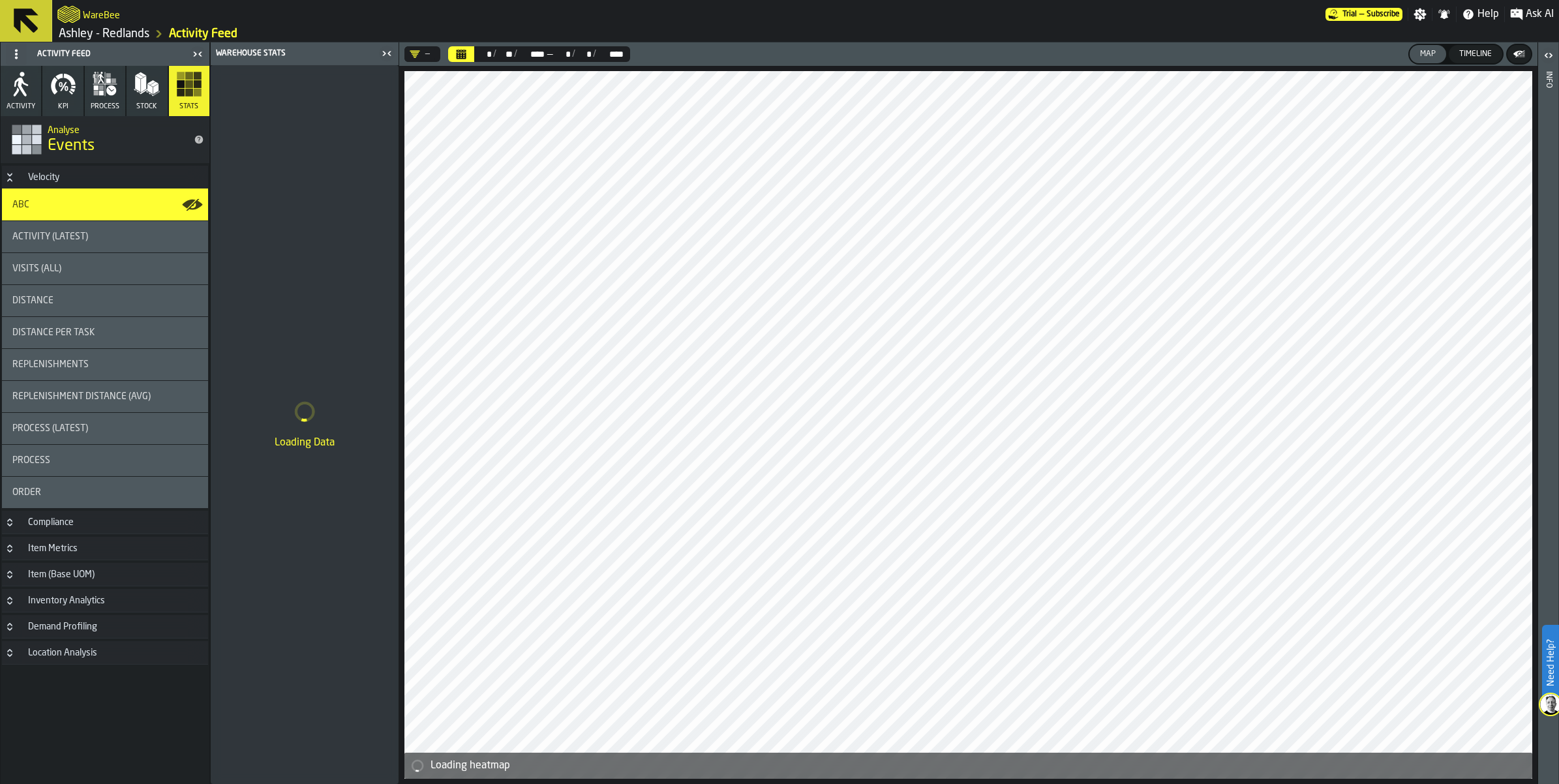
click at [557, 53] on div "** *" at bounding box center [562, 54] width 17 height 10
click at [461, 54] on icon "Calendar" at bounding box center [462, 55] width 10 height 6
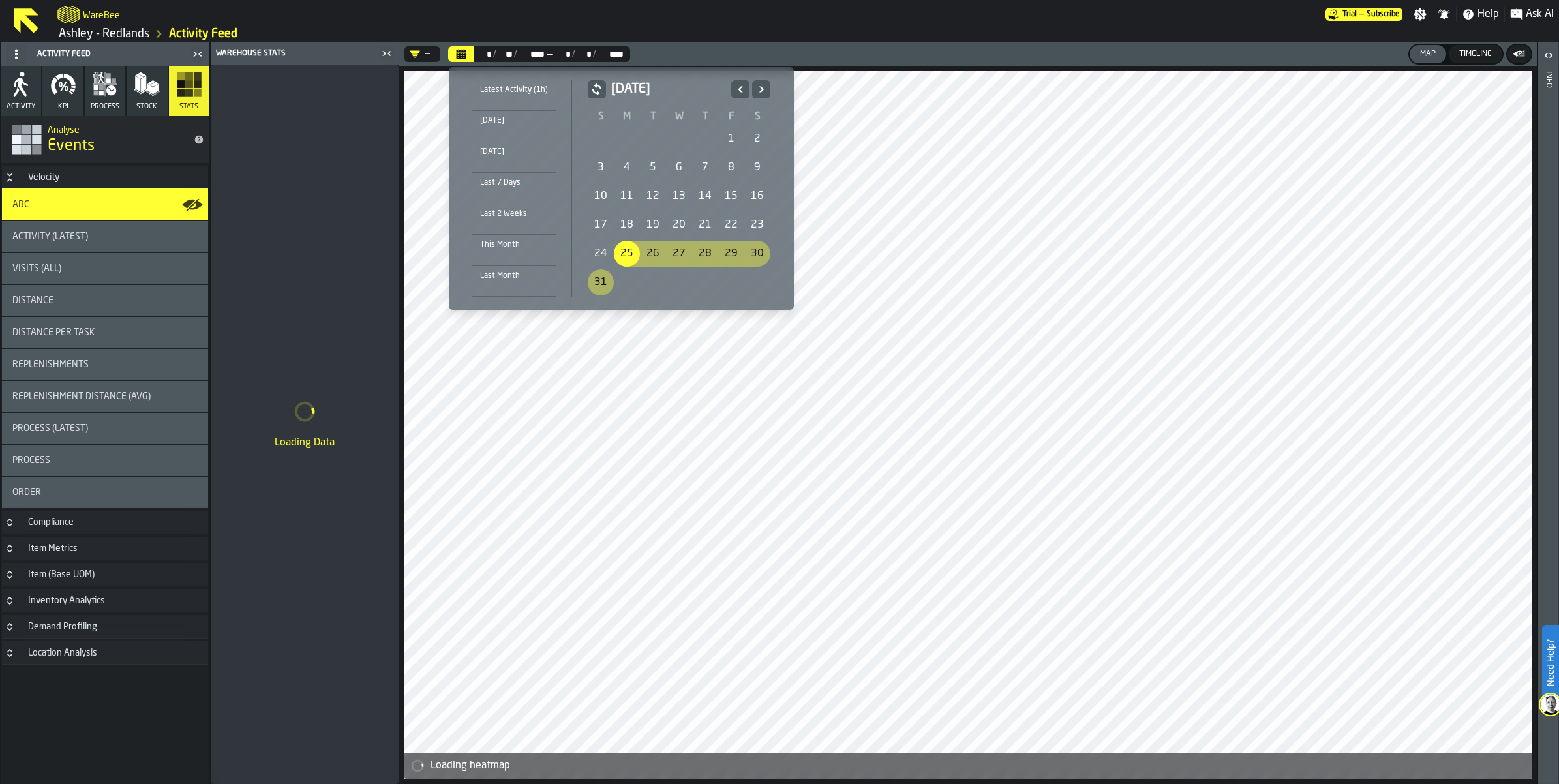
click at [758, 83] on icon "Next" at bounding box center [761, 89] width 13 height 16
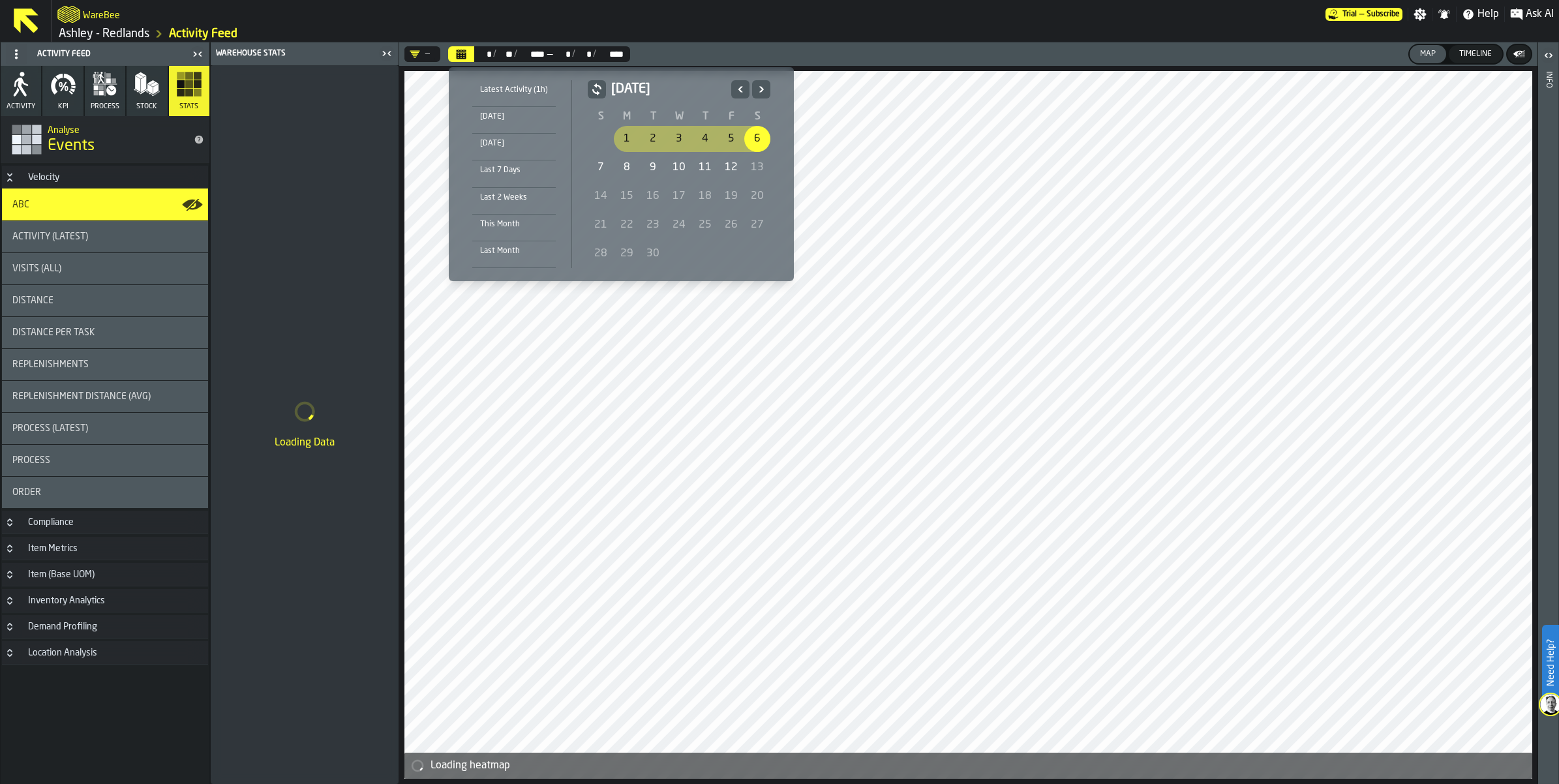
click at [729, 163] on div "12" at bounding box center [731, 168] width 26 height 26
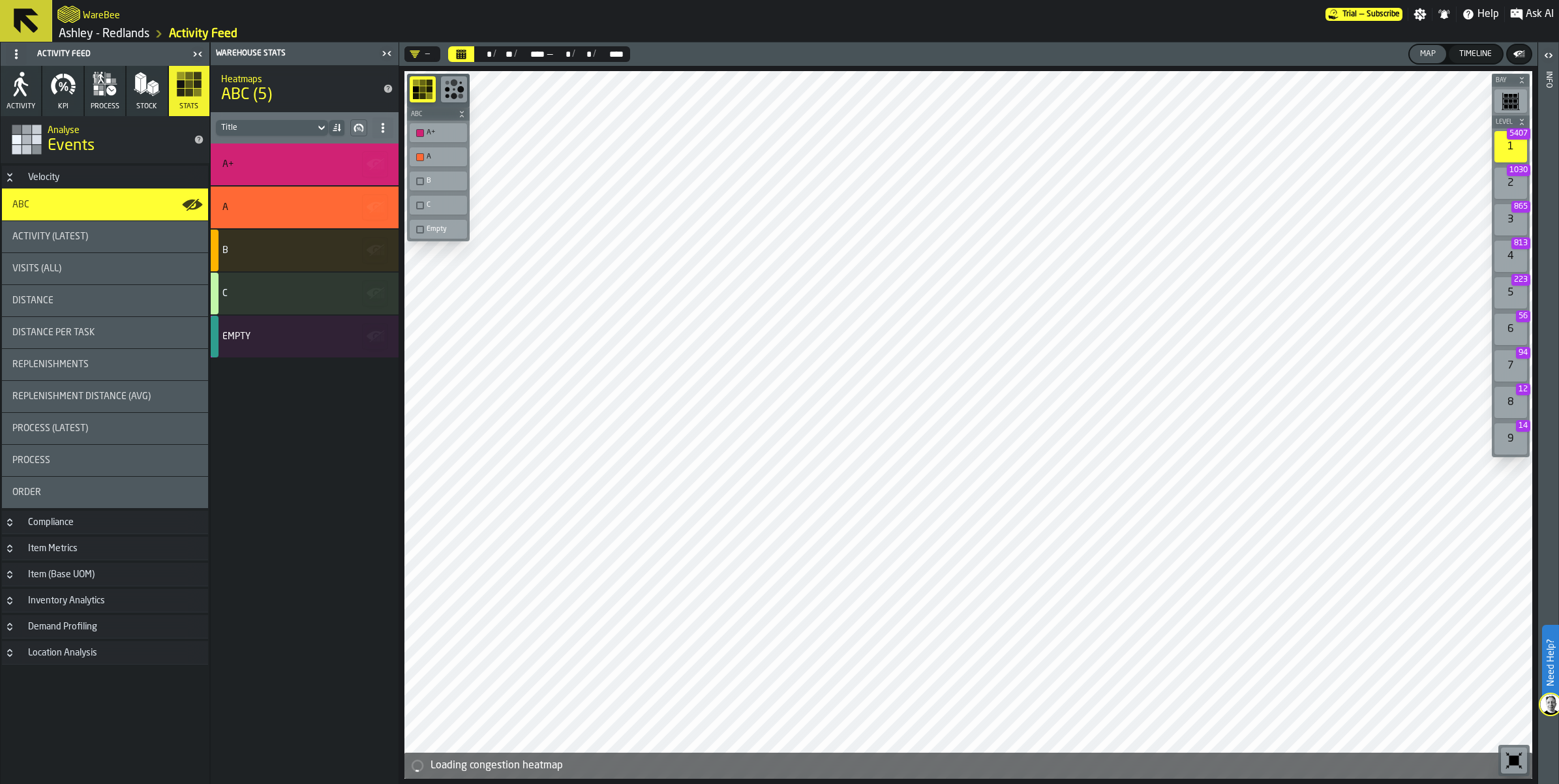
click at [464, 50] on icon "Calendar" at bounding box center [461, 54] width 10 height 10
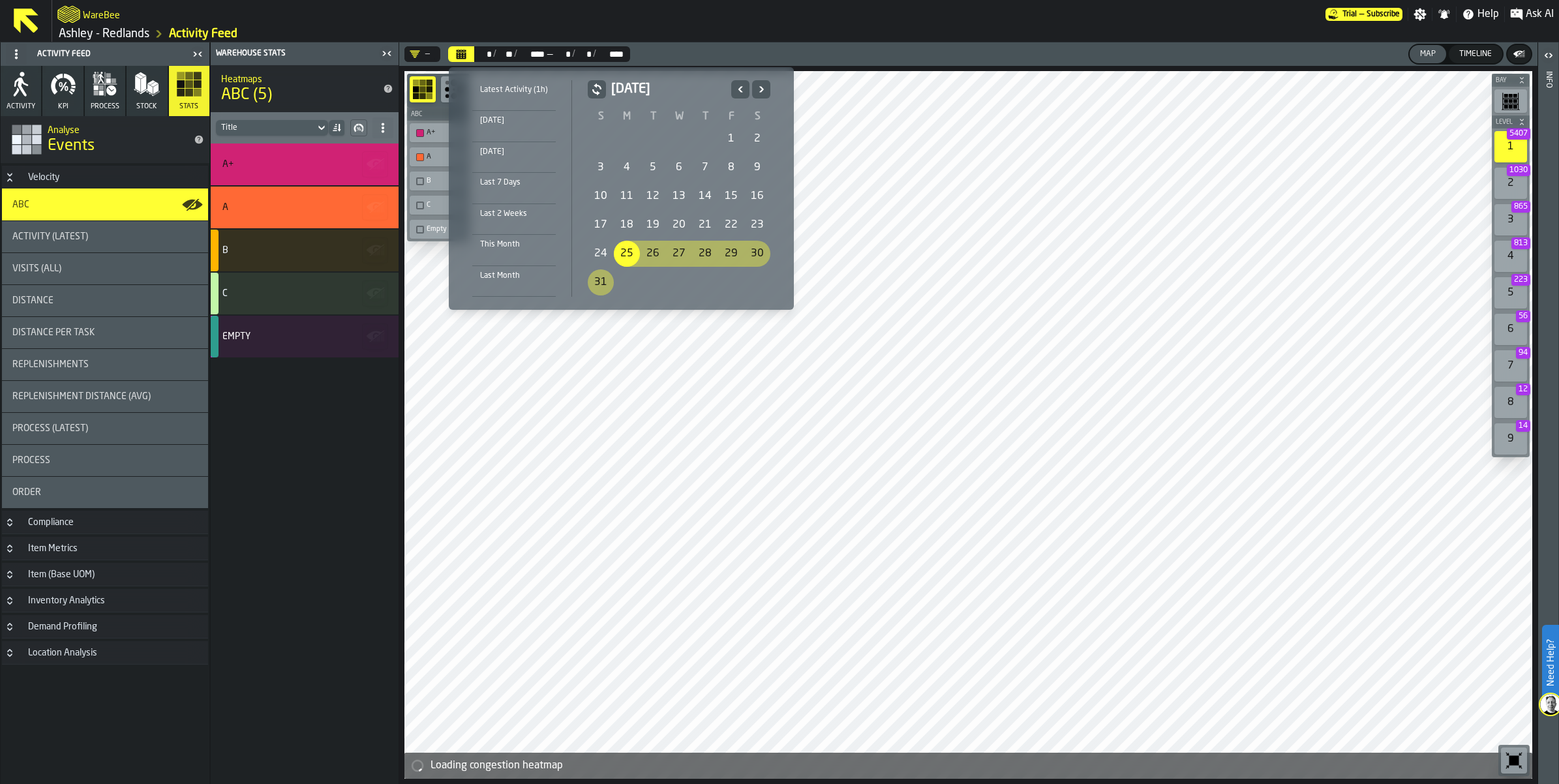
click at [766, 86] on button "Next" at bounding box center [760, 89] width 18 height 18
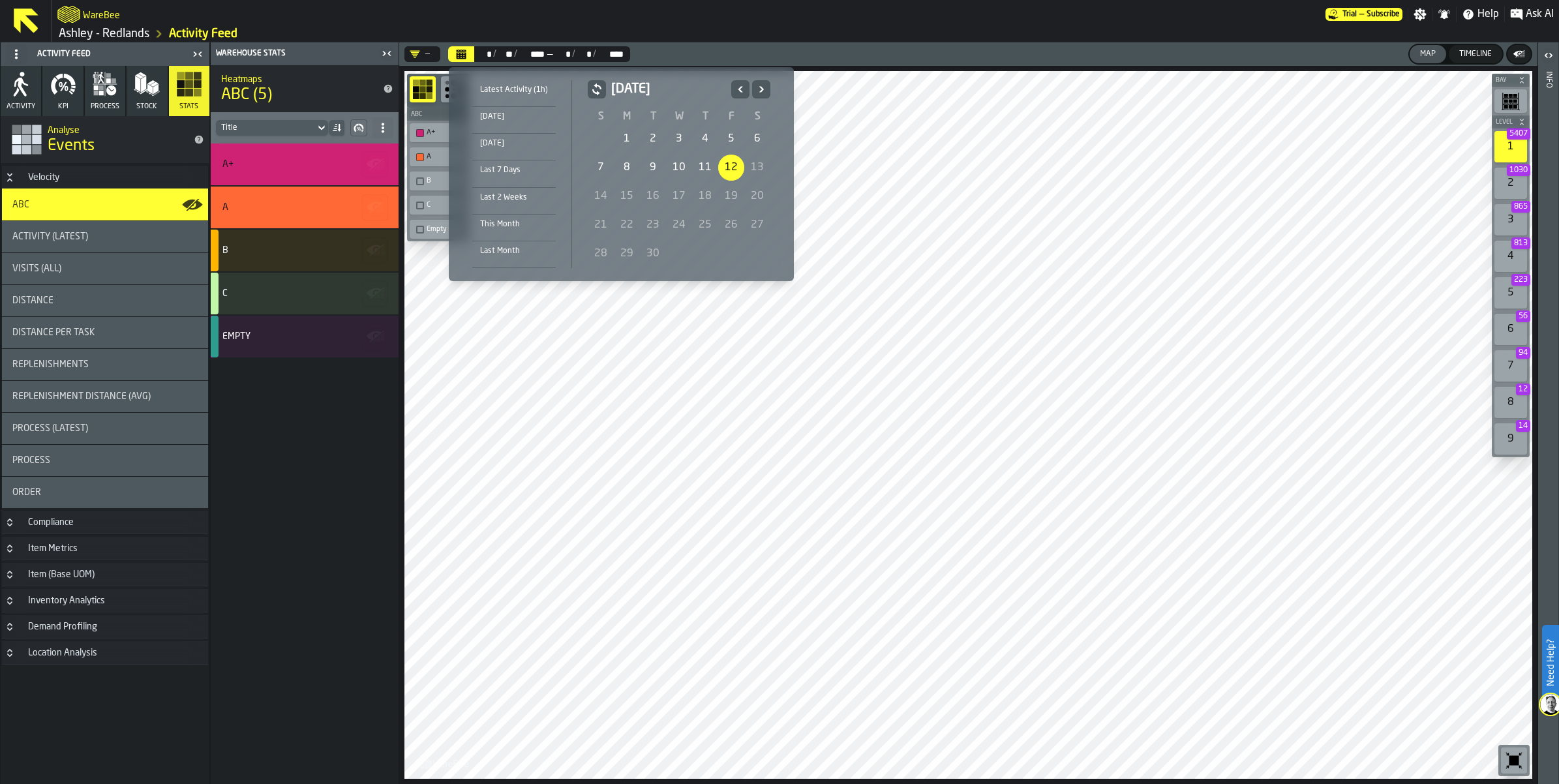
click at [731, 165] on div "12" at bounding box center [731, 168] width 26 height 26
click at [740, 93] on icon "Previous" at bounding box center [740, 89] width 13 height 16
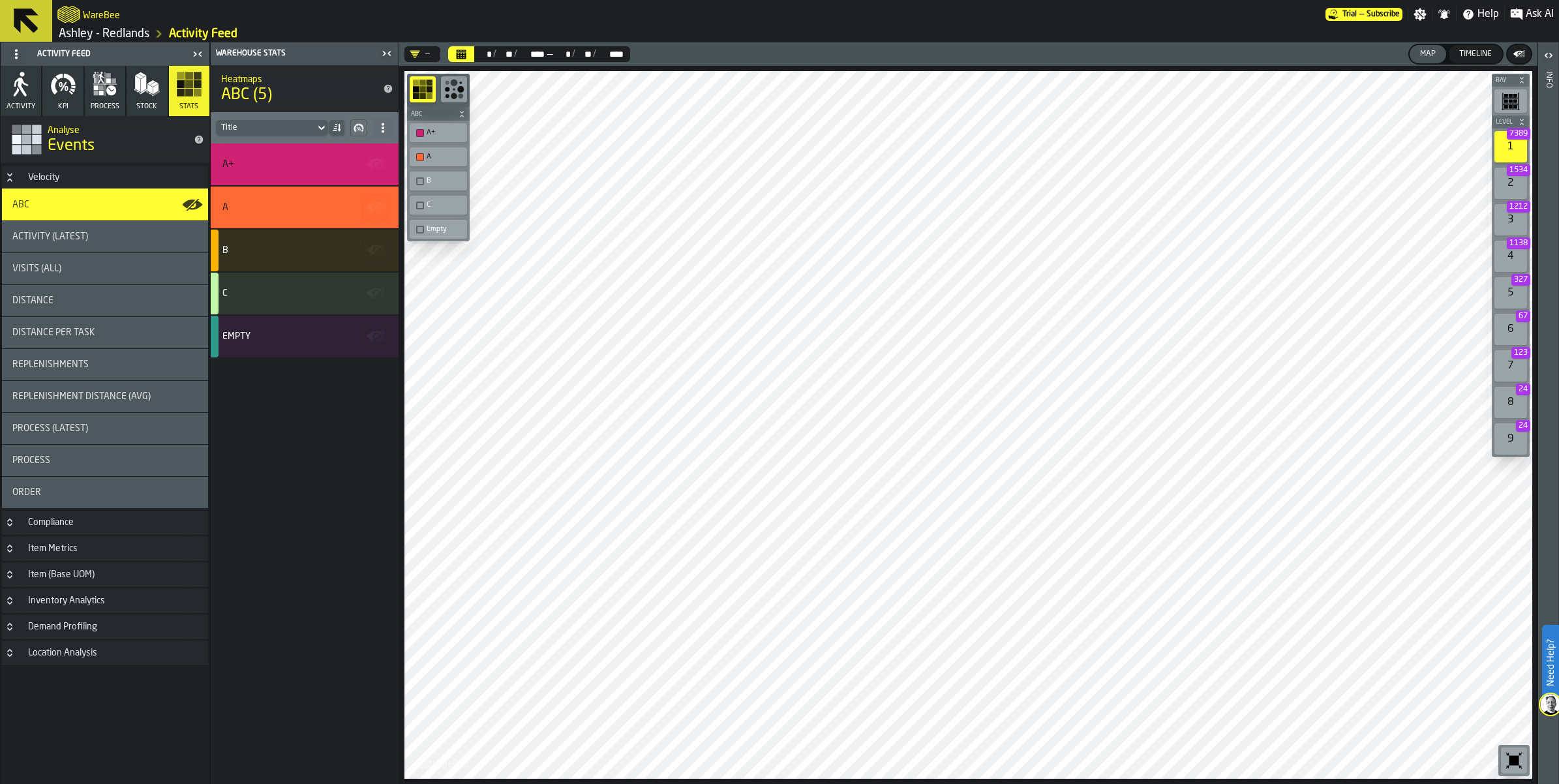
click at [418, 157] on div "button-toolbar-undefined" at bounding box center [420, 157] width 8 height 8
click at [463, 53] on icon "Calendar" at bounding box center [462, 55] width 10 height 6
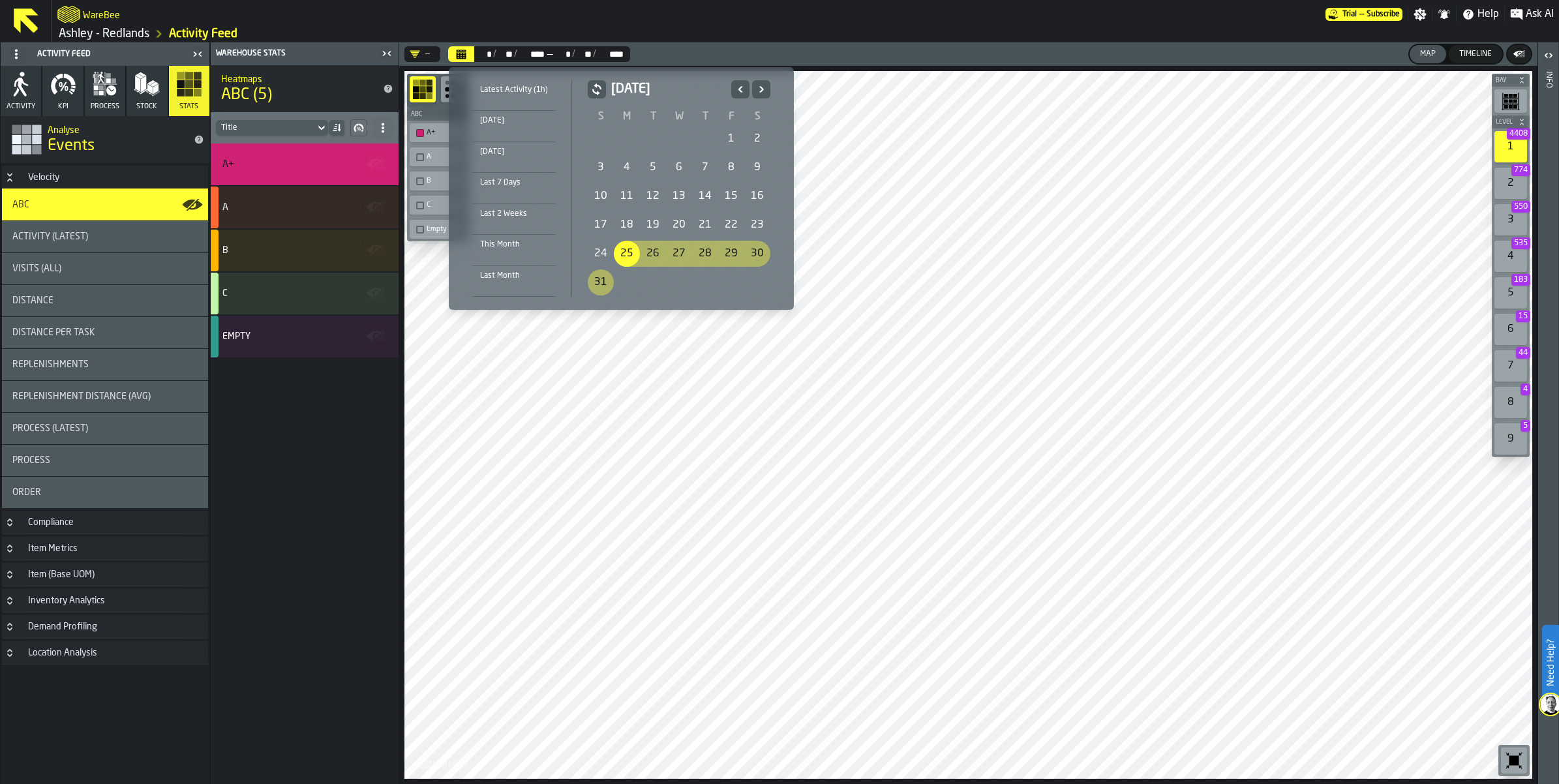
click at [738, 86] on icon "Previous" at bounding box center [740, 89] width 13 height 16
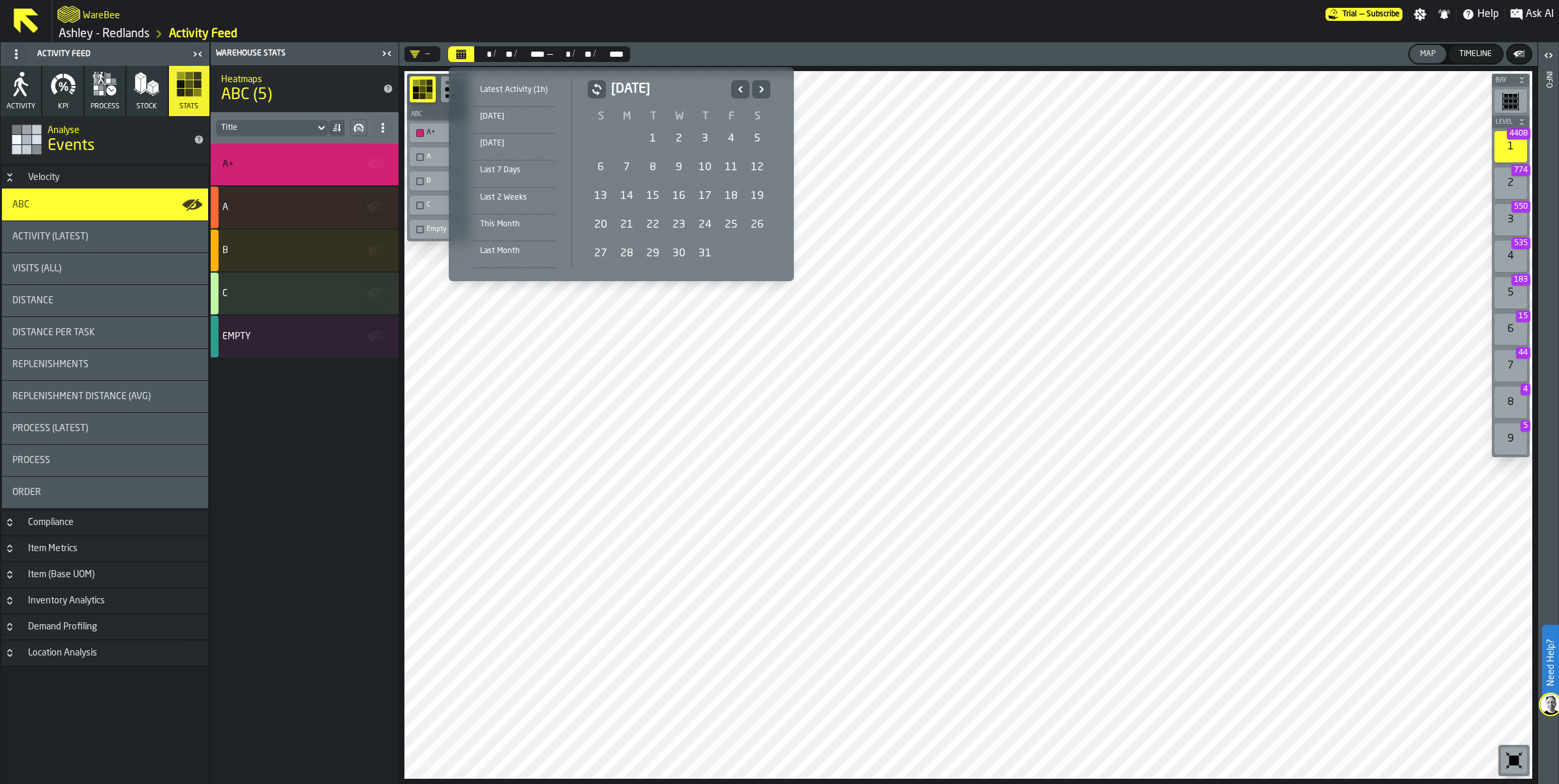
click at [598, 161] on div "6" at bounding box center [601, 168] width 26 height 26
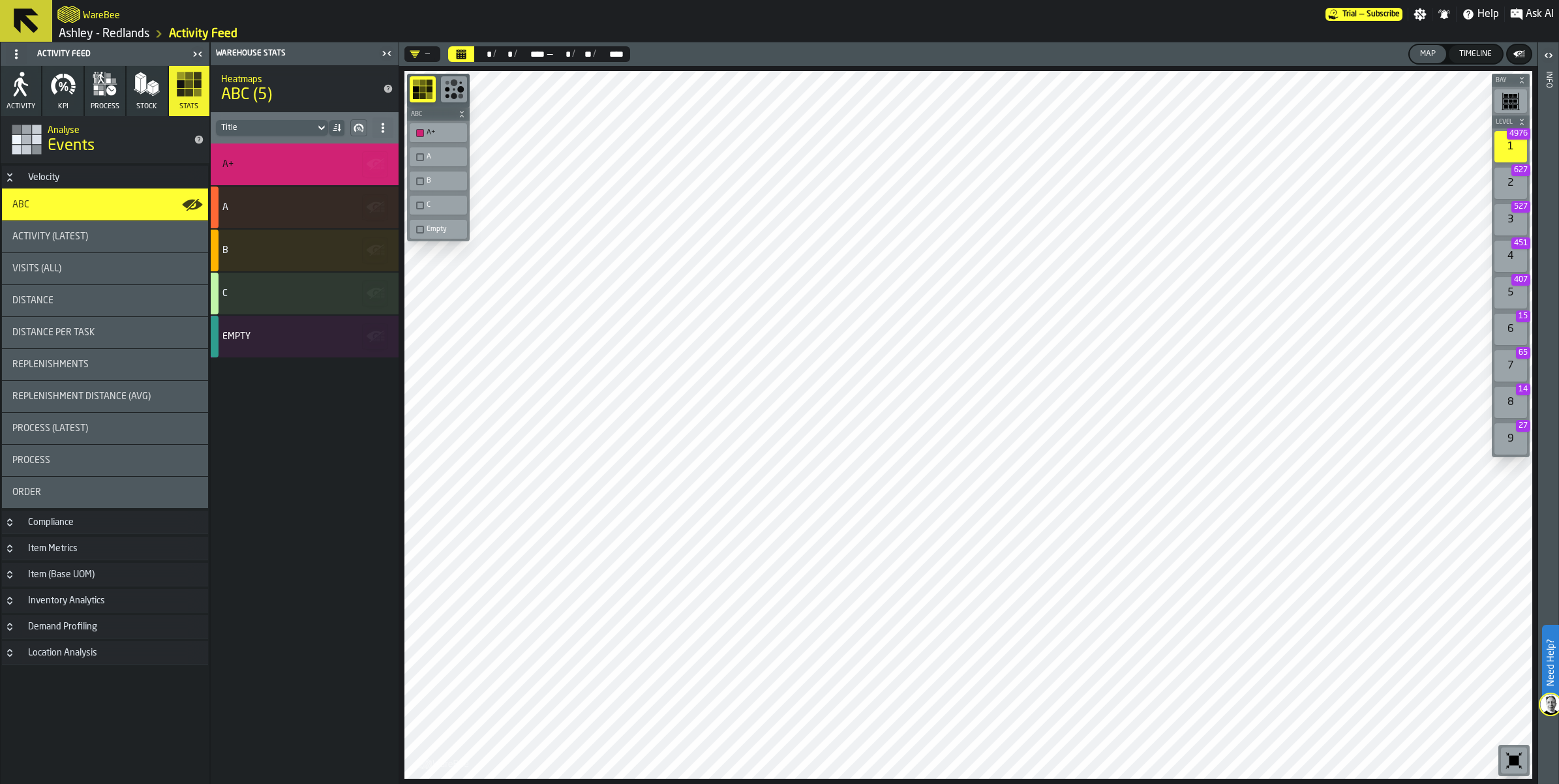
click at [683, 26] on ol "[PERSON_NAME] - Redlands Activity Feed" at bounding box center [431, 34] width 748 height 16
